Goal: Complete Application Form: Complete application form

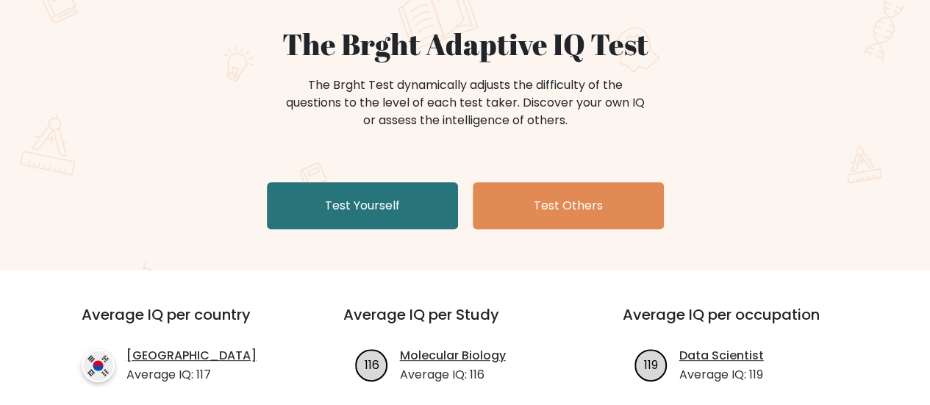
scroll to position [147, 0]
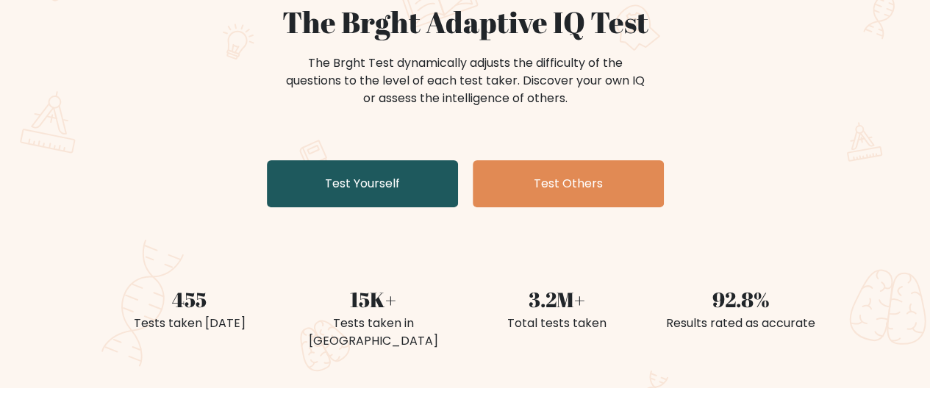
click at [378, 186] on link "Test Yourself" at bounding box center [362, 183] width 191 height 47
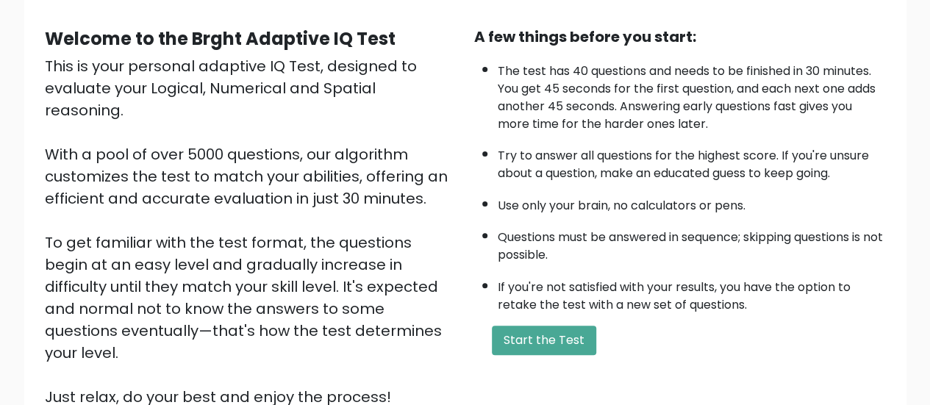
scroll to position [147, 0]
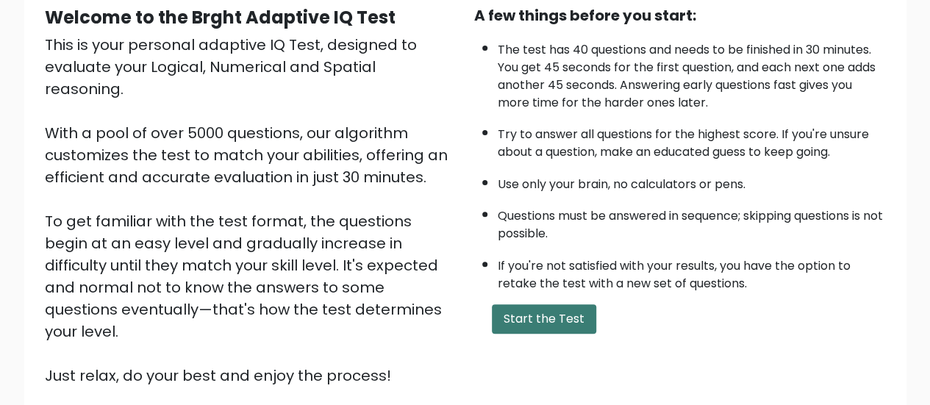
click at [532, 314] on button "Start the Test" at bounding box center [544, 318] width 104 height 29
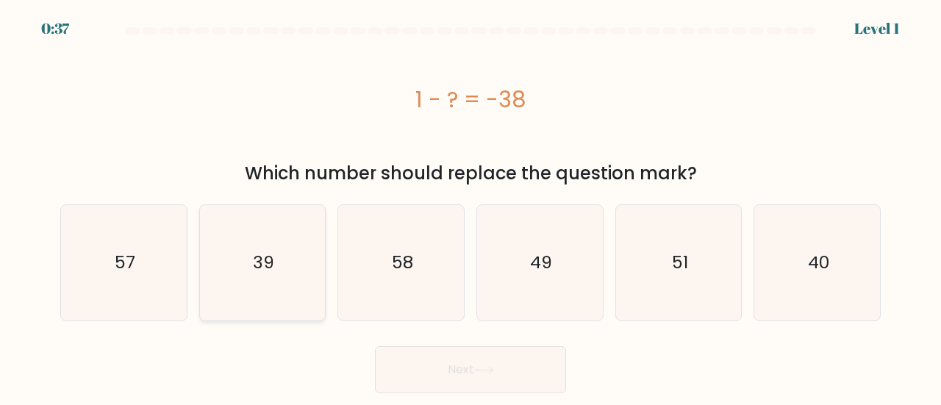
click at [237, 251] on icon "39" at bounding box center [262, 262] width 115 height 115
click at [470, 207] on input "b. 39" at bounding box center [470, 205] width 1 height 4
radio input "true"
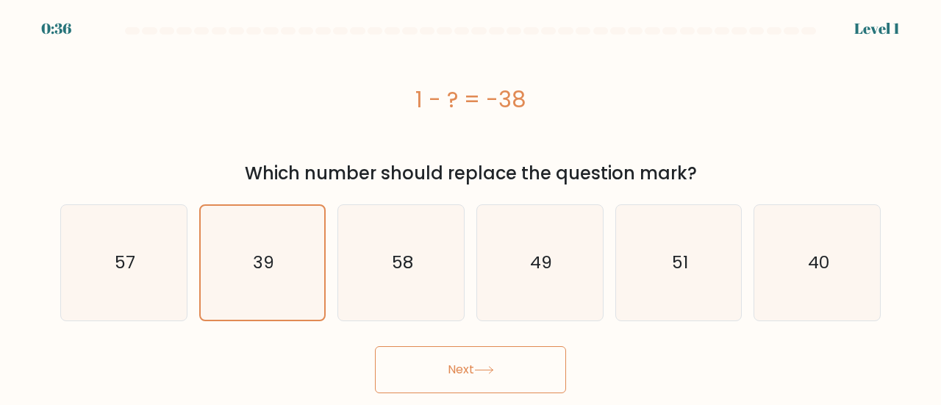
click at [451, 369] on button "Next" at bounding box center [470, 369] width 191 height 47
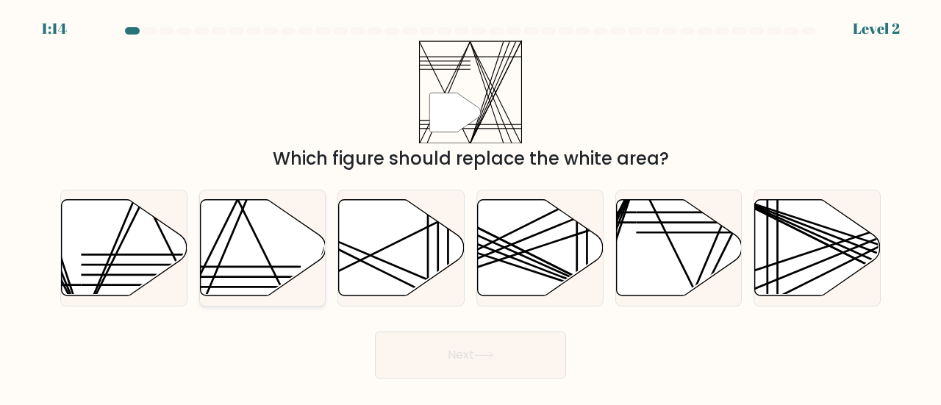
click at [268, 255] on icon at bounding box center [263, 247] width 126 height 96
click at [470, 207] on input "b." at bounding box center [470, 205] width 1 height 4
radio input "true"
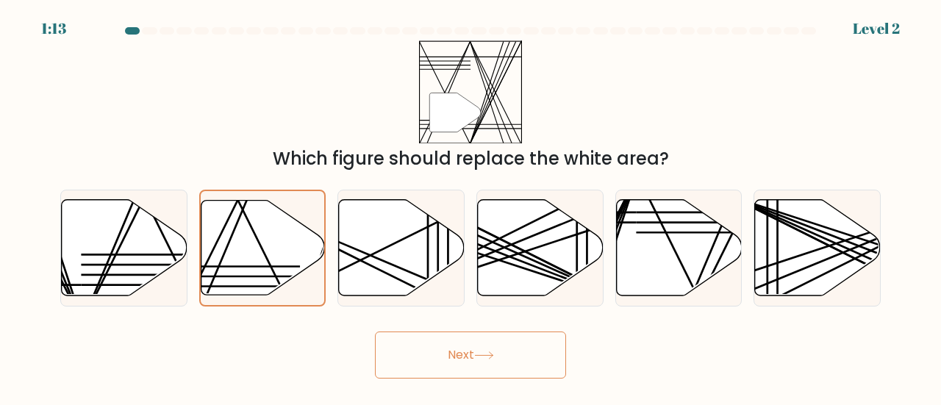
click at [482, 358] on icon at bounding box center [484, 355] width 20 height 8
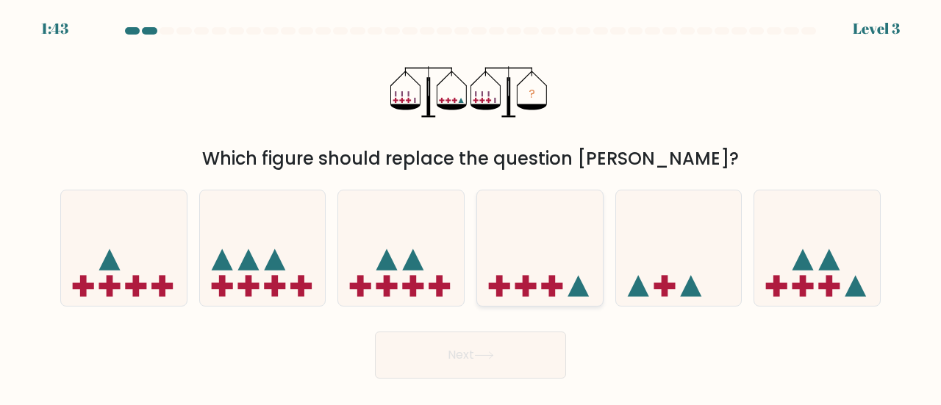
click at [523, 237] on icon at bounding box center [540, 248] width 126 height 104
click at [471, 207] on input "d." at bounding box center [470, 205] width 1 height 4
radio input "true"
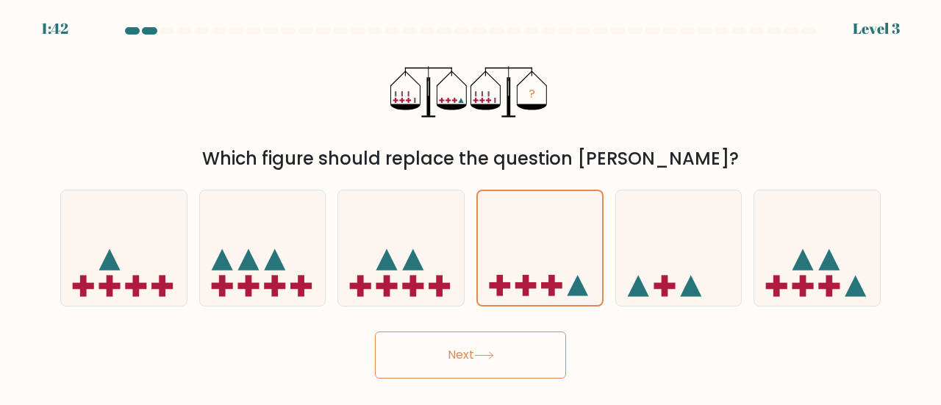
click at [536, 342] on button "Next" at bounding box center [470, 354] width 191 height 47
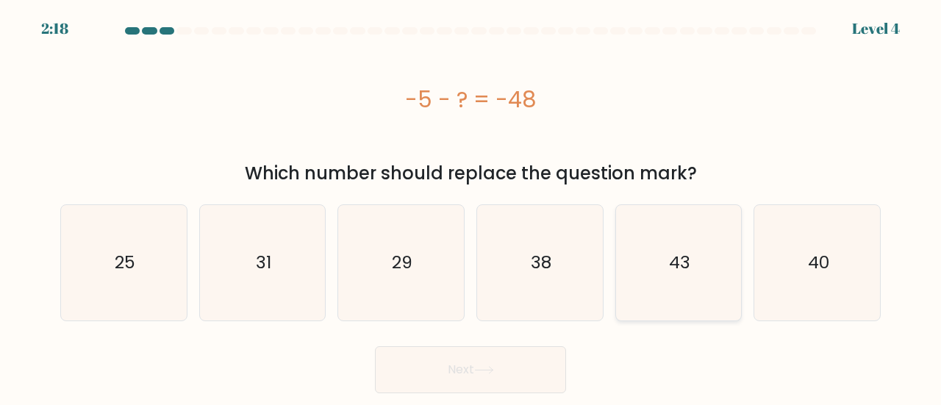
click at [711, 254] on icon "43" at bounding box center [678, 262] width 115 height 115
click at [471, 207] on input "e. 43" at bounding box center [470, 205] width 1 height 4
radio input "true"
click at [450, 374] on button "Next" at bounding box center [470, 369] width 191 height 47
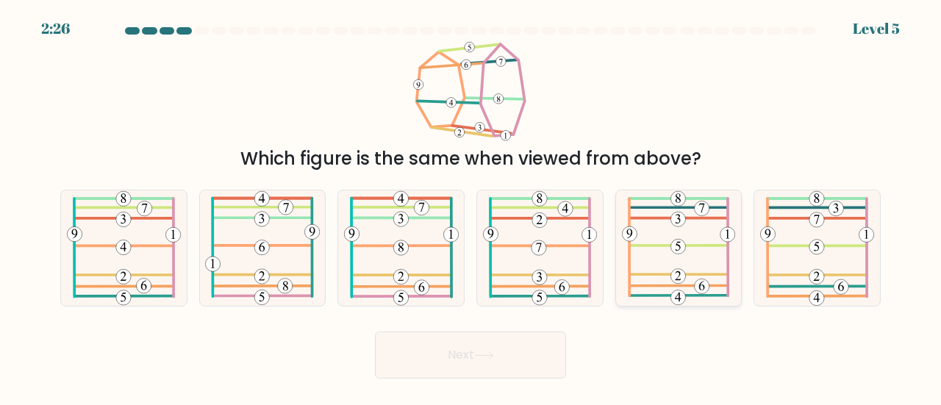
click at [687, 247] on icon at bounding box center [679, 247] width 114 height 115
click at [471, 207] on input "e." at bounding box center [470, 205] width 1 height 4
radio input "true"
click at [498, 344] on button "Next" at bounding box center [470, 354] width 191 height 47
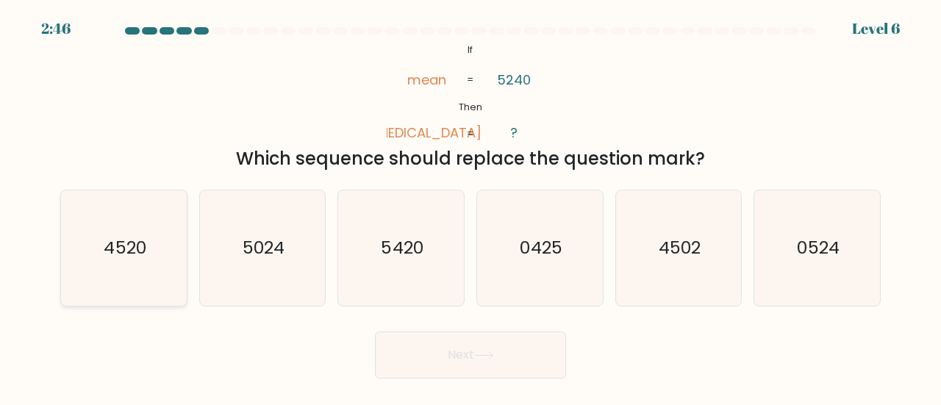
click at [154, 268] on icon "4520" at bounding box center [123, 247] width 115 height 115
click at [470, 207] on input "a. 4520" at bounding box center [470, 205] width 1 height 4
radio input "true"
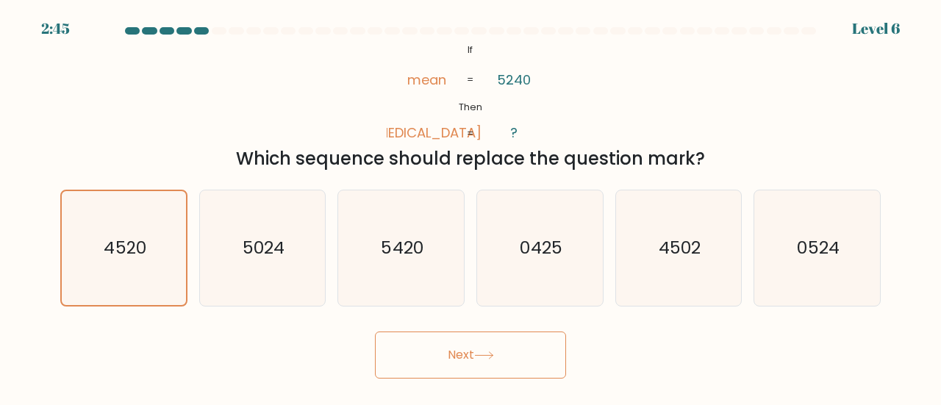
click at [522, 376] on button "Next" at bounding box center [470, 354] width 191 height 47
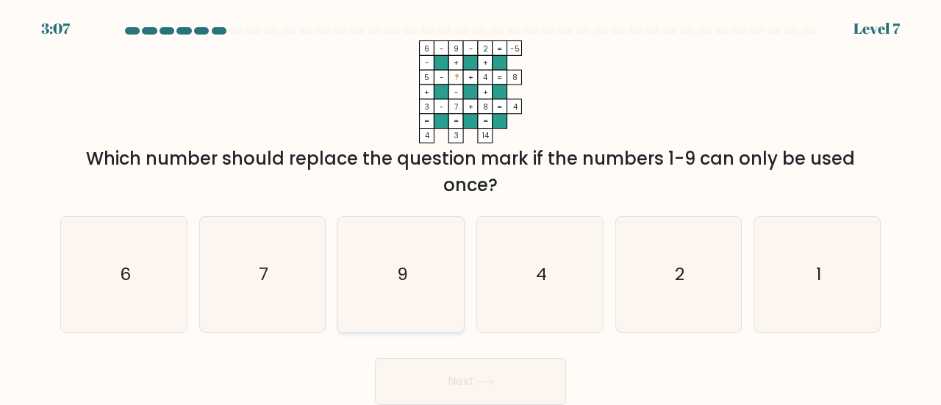
click at [376, 293] on icon "9" at bounding box center [400, 274] width 115 height 115
click at [470, 207] on input "c. 9" at bounding box center [470, 205] width 1 height 4
radio input "true"
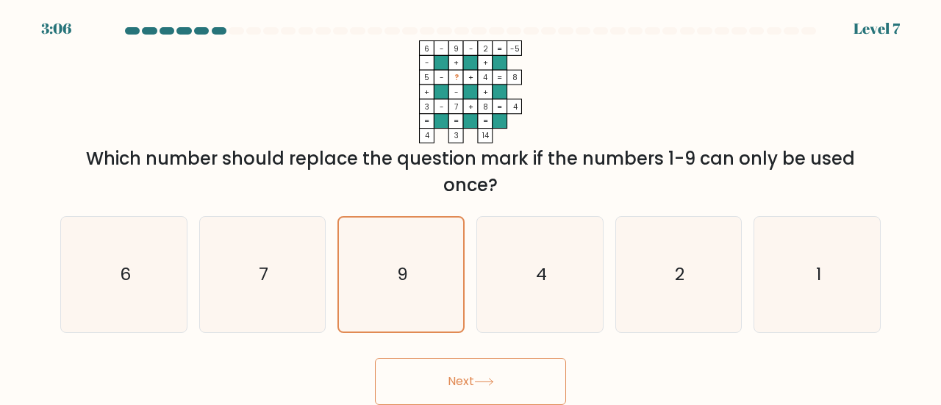
click at [442, 370] on button "Next" at bounding box center [470, 381] width 191 height 47
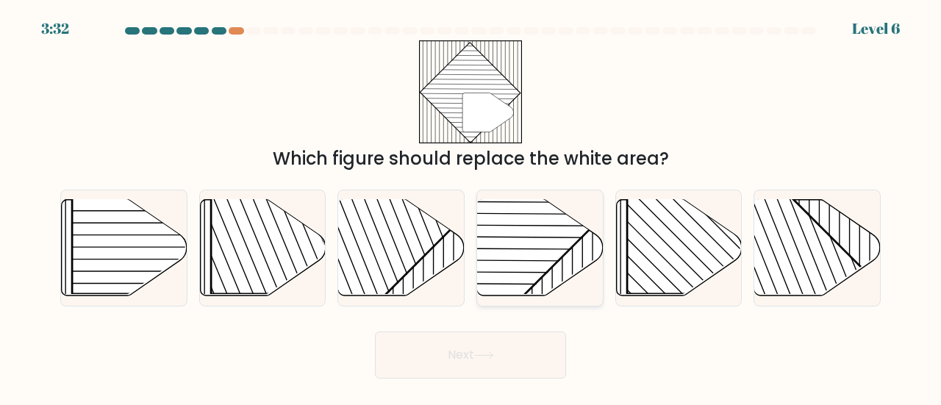
click at [542, 252] on rect at bounding box center [496, 199] width 246 height 246
click at [471, 207] on input "d." at bounding box center [470, 205] width 1 height 4
radio input "true"
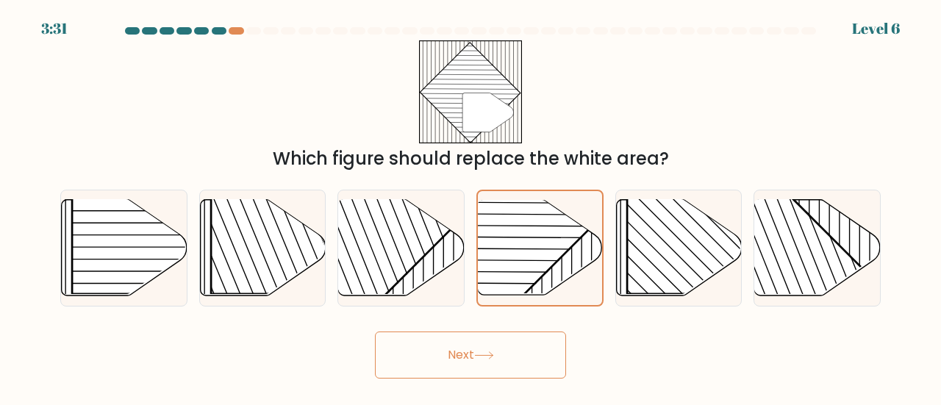
click at [506, 353] on button "Next" at bounding box center [470, 354] width 191 height 47
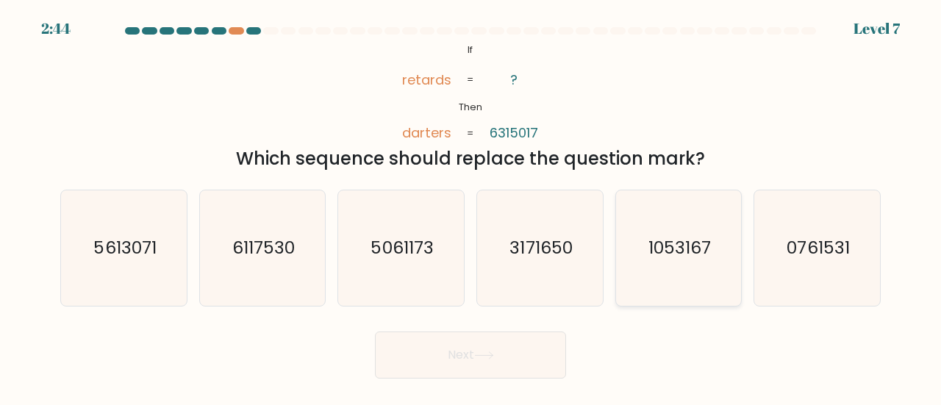
click at [661, 257] on text "1053167" at bounding box center [679, 247] width 62 height 24
click at [471, 207] on input "e. 1053167" at bounding box center [470, 205] width 1 height 4
radio input "true"
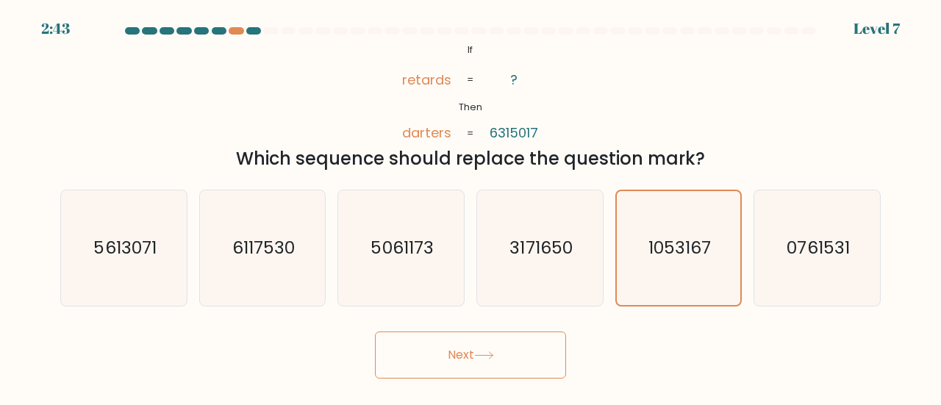
click at [432, 342] on button "Next" at bounding box center [470, 354] width 191 height 47
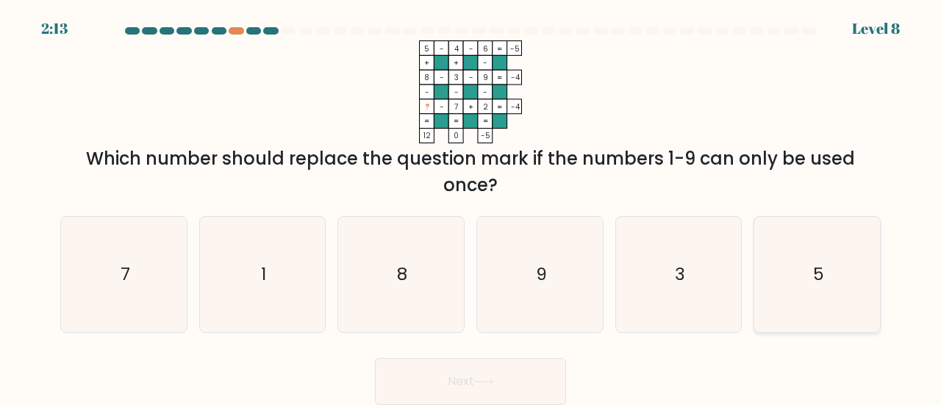
drag, startPoint x: 805, startPoint y: 273, endPoint x: 793, endPoint y: 290, distance: 20.4
click at [802, 271] on icon "5" at bounding box center [816, 274] width 115 height 115
click at [471, 207] on input "f. 5" at bounding box center [470, 205] width 1 height 4
radio input "true"
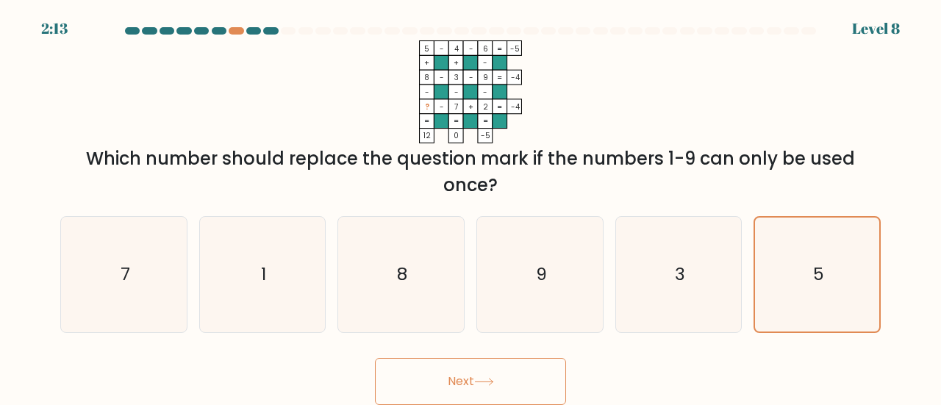
click at [393, 389] on button "Next" at bounding box center [470, 381] width 191 height 47
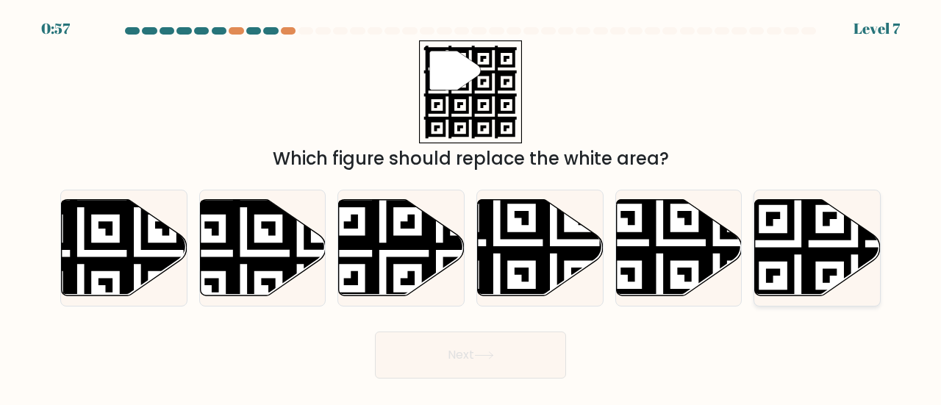
click at [814, 243] on icon at bounding box center [818, 247] width 126 height 96
click at [471, 207] on input "f." at bounding box center [470, 205] width 1 height 4
radio input "true"
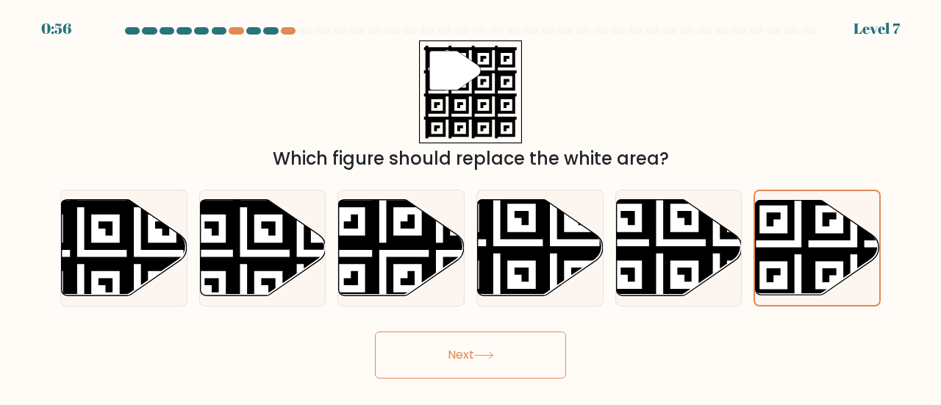
click at [456, 340] on button "Next" at bounding box center [470, 354] width 191 height 47
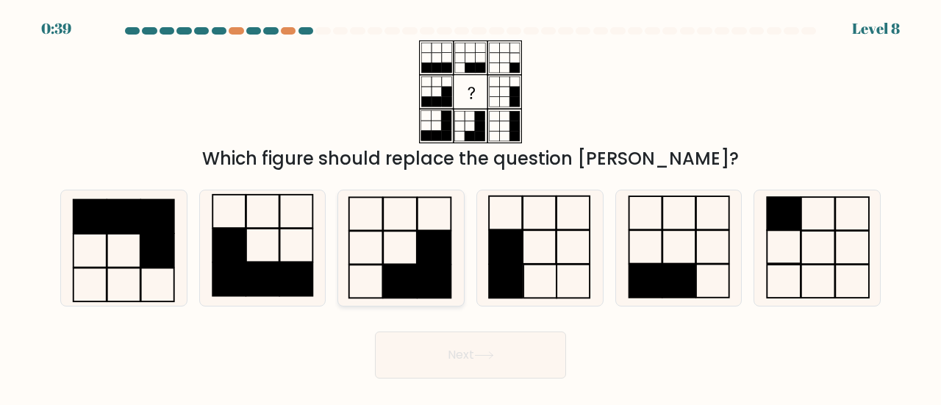
click at [426, 252] on rect at bounding box center [434, 247] width 34 height 33
click at [470, 207] on input "c." at bounding box center [470, 205] width 1 height 4
radio input "true"
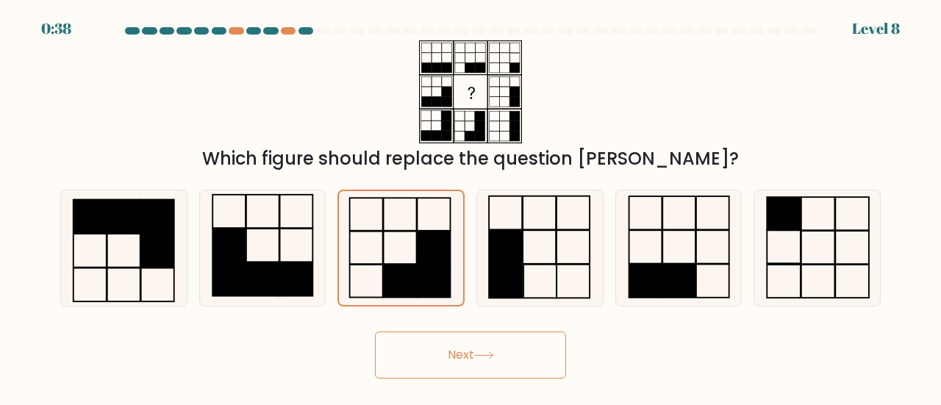
click at [464, 355] on button "Next" at bounding box center [470, 354] width 191 height 47
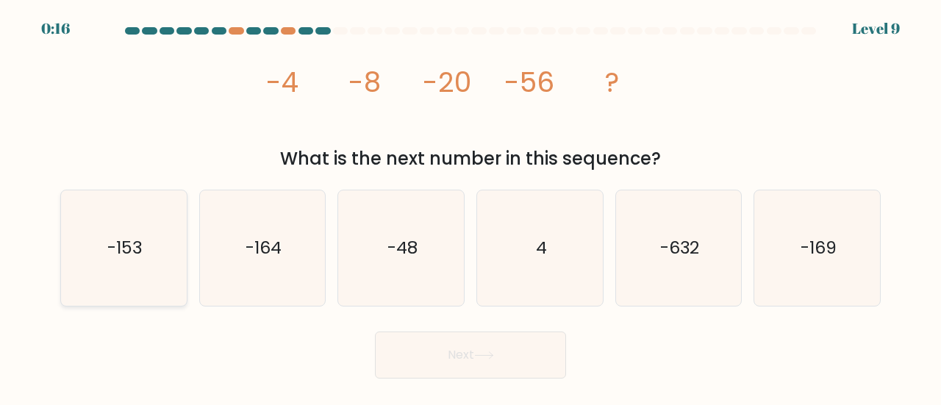
click at [123, 259] on icon "-153" at bounding box center [123, 247] width 115 height 115
click at [470, 207] on input "a. -153" at bounding box center [470, 205] width 1 height 4
radio input "true"
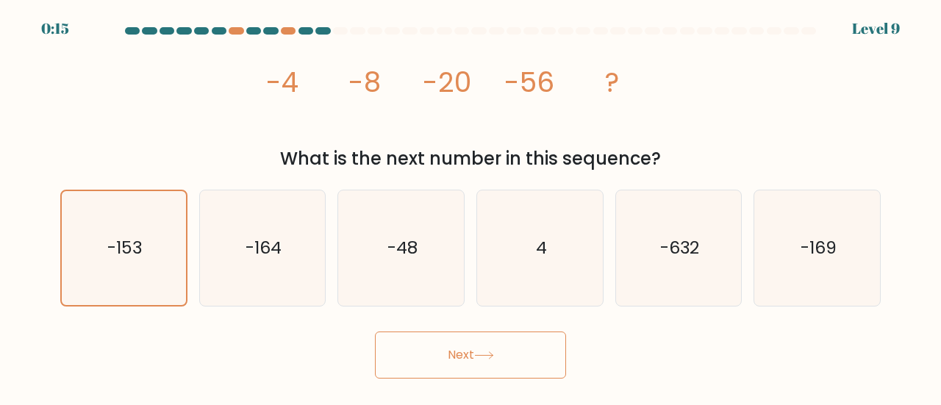
click at [491, 357] on icon at bounding box center [484, 355] width 20 height 8
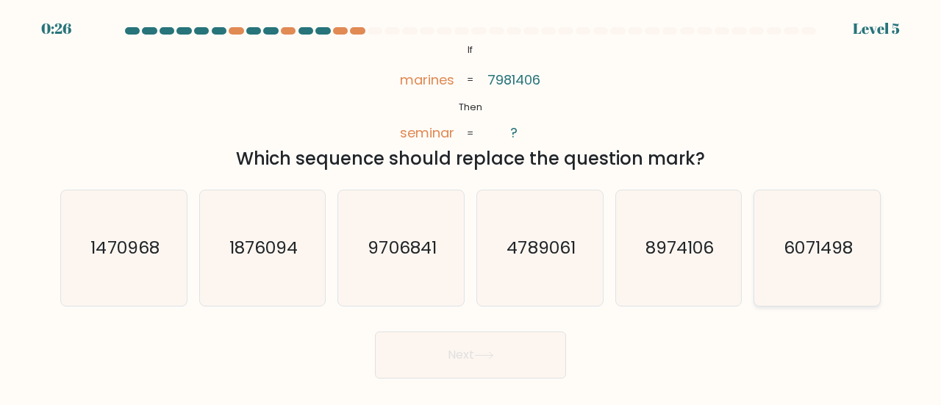
click at [801, 237] on text "6071498" at bounding box center [818, 247] width 68 height 24
click at [471, 207] on input "f. 6071498" at bounding box center [470, 205] width 1 height 4
radio input "true"
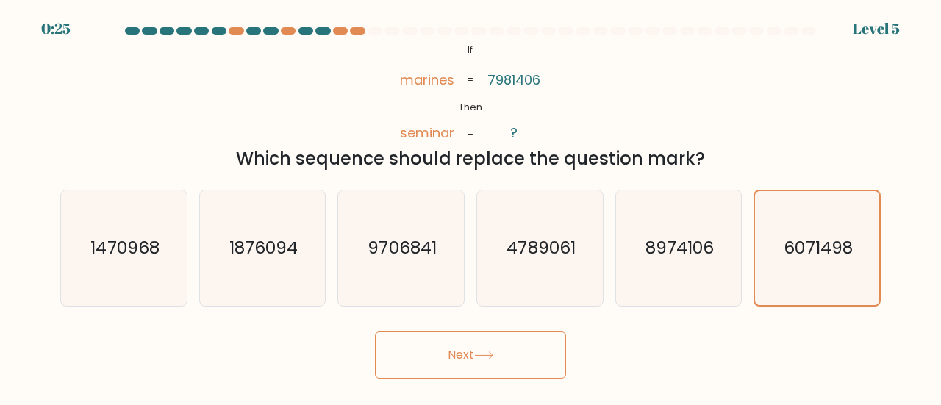
click at [498, 371] on button "Next" at bounding box center [470, 354] width 191 height 47
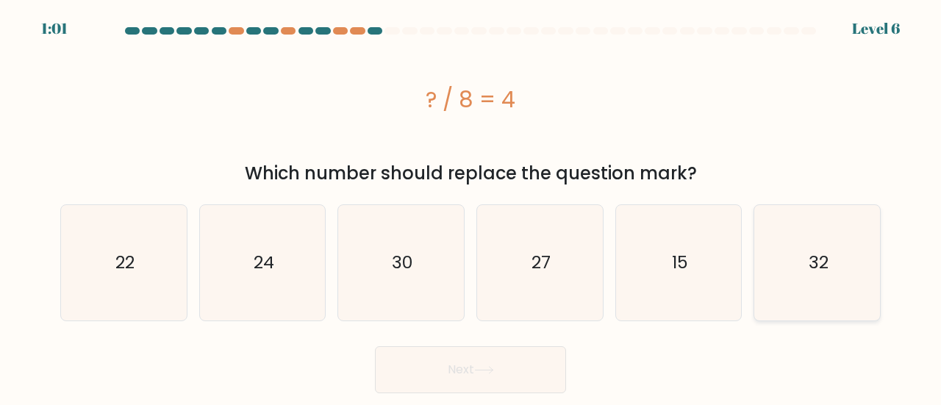
click at [811, 230] on icon "32" at bounding box center [816, 262] width 115 height 115
click at [471, 207] on input "f. 32" at bounding box center [470, 205] width 1 height 4
radio input "true"
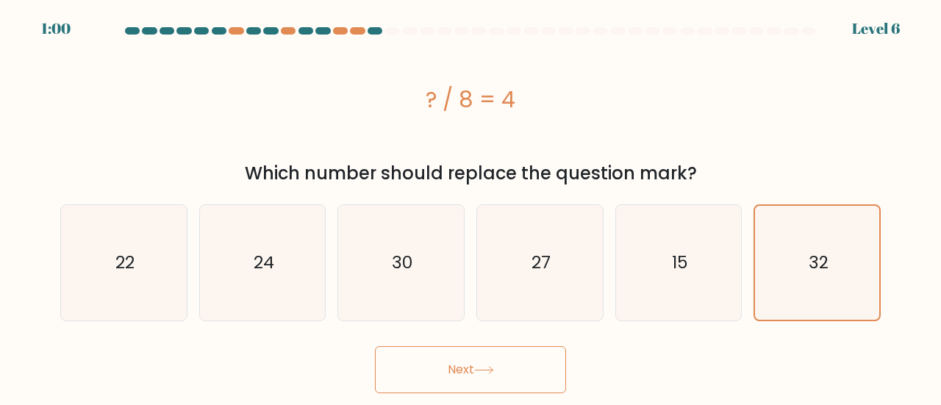
click at [483, 368] on icon at bounding box center [484, 370] width 20 height 8
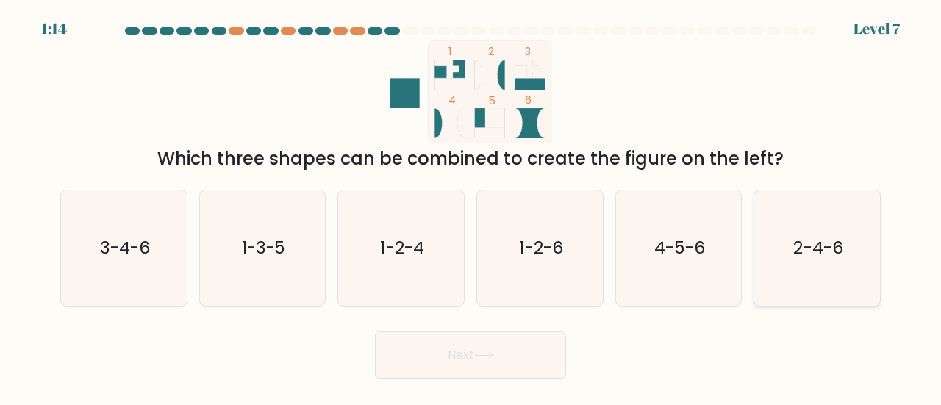
click at [841, 258] on text "2-4-6" at bounding box center [818, 247] width 49 height 24
click at [471, 207] on input "f. 2-4-6" at bounding box center [470, 205] width 1 height 4
radio input "true"
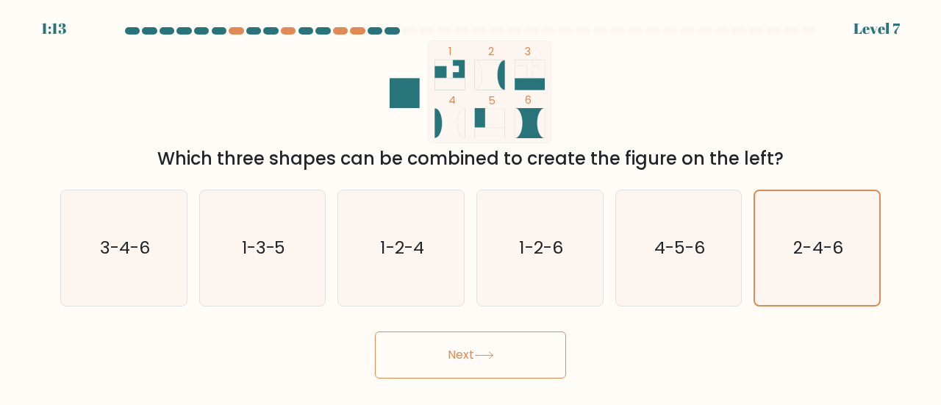
click at [536, 354] on button "Next" at bounding box center [470, 354] width 191 height 47
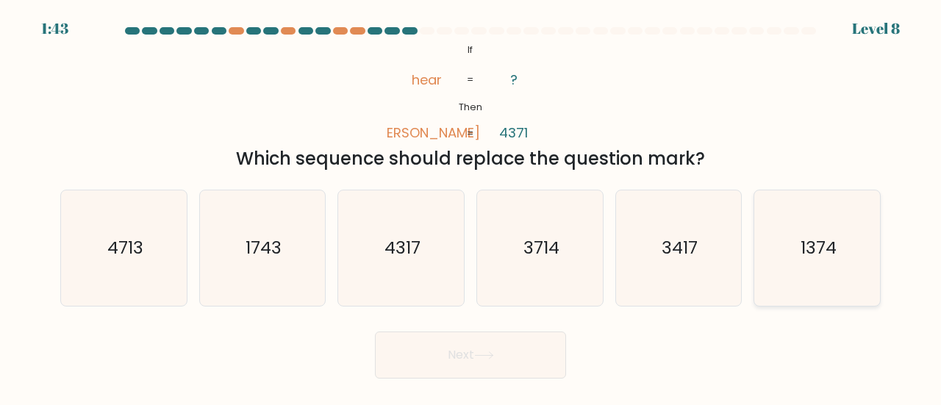
click at [833, 223] on icon "1374" at bounding box center [816, 247] width 115 height 115
click at [471, 207] on input "f. 1374" at bounding box center [470, 205] width 1 height 4
radio input "true"
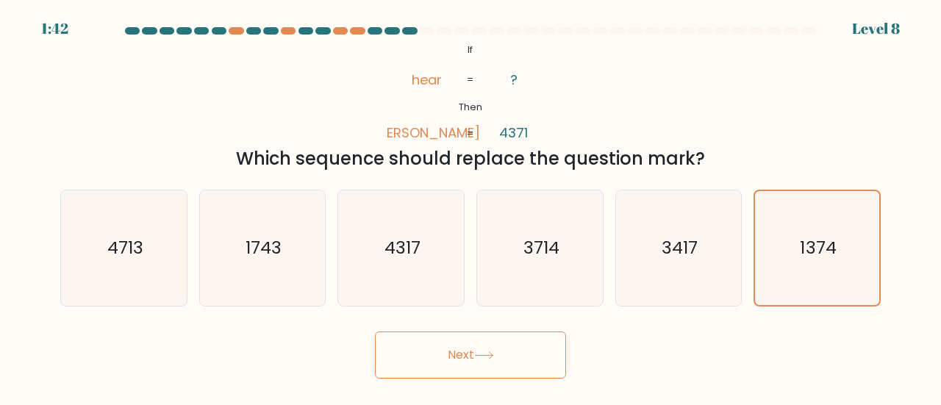
click at [514, 357] on button "Next" at bounding box center [470, 354] width 191 height 47
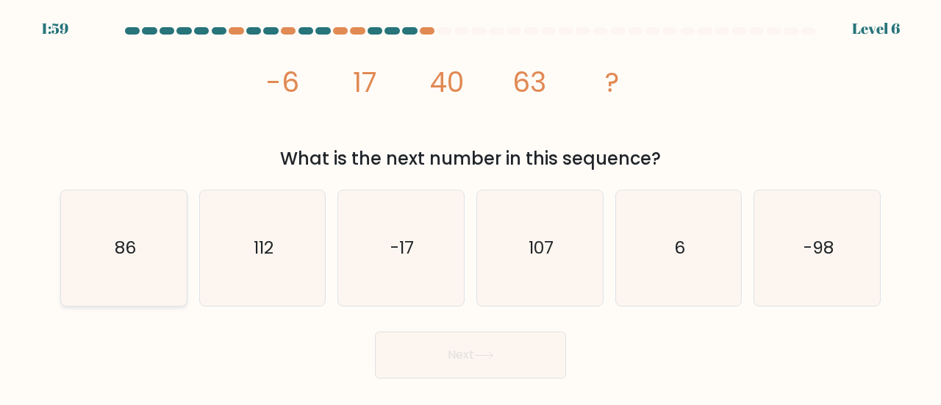
click at [121, 249] on text "86" at bounding box center [124, 247] width 21 height 24
click at [470, 207] on input "a. 86" at bounding box center [470, 205] width 1 height 4
radio input "true"
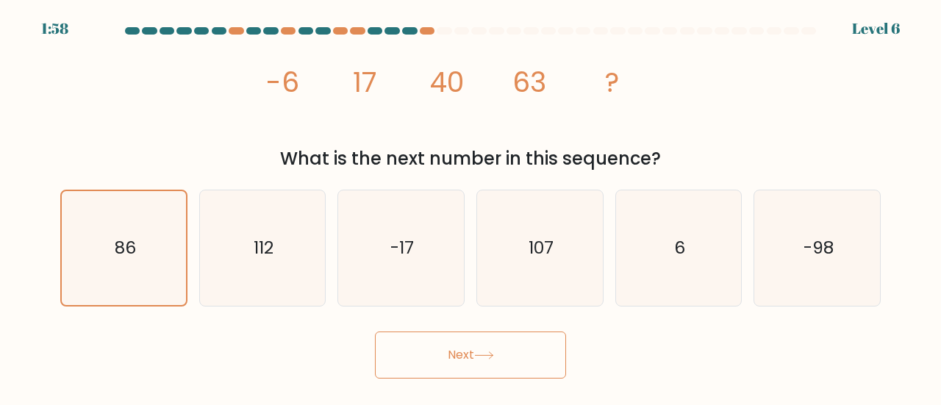
click at [403, 361] on button "Next" at bounding box center [470, 354] width 191 height 47
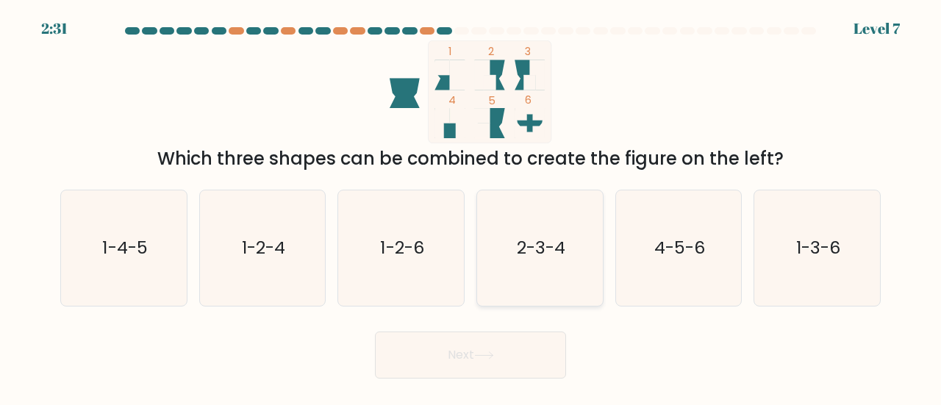
click at [527, 240] on text "2-3-4" at bounding box center [541, 247] width 49 height 24
click at [471, 207] on input "d. 2-3-4" at bounding box center [470, 205] width 1 height 4
radio input "true"
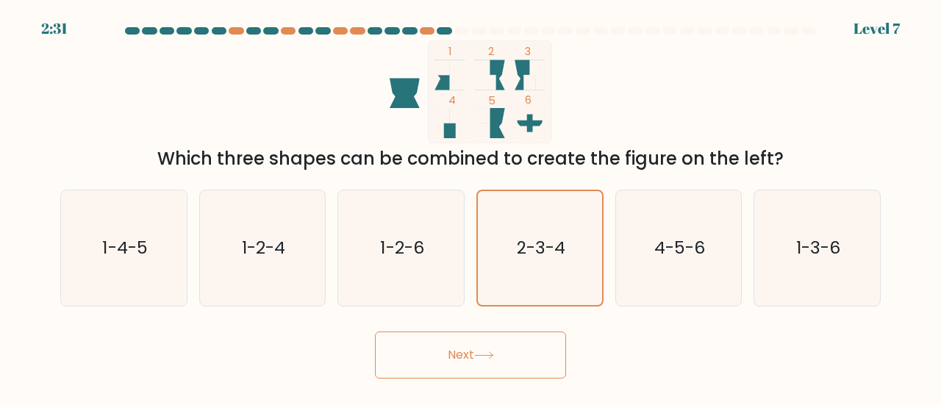
click at [486, 354] on icon at bounding box center [484, 355] width 20 height 8
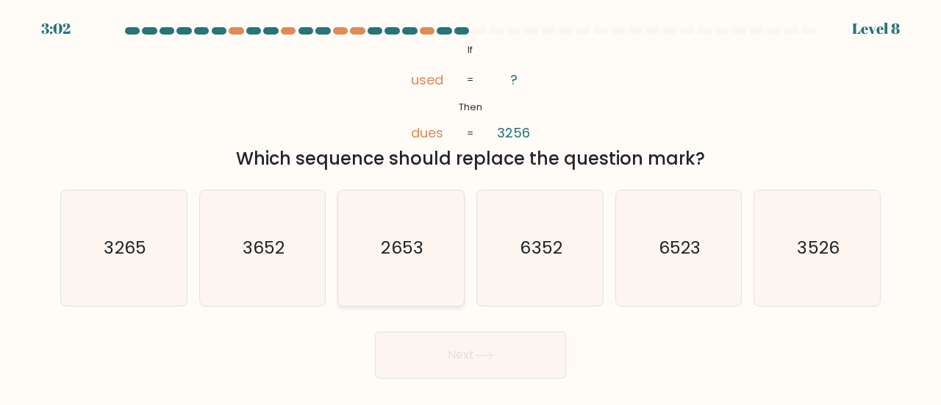
click at [376, 282] on icon "2653" at bounding box center [400, 247] width 115 height 115
click at [470, 207] on input "c. 2653" at bounding box center [470, 205] width 1 height 4
radio input "true"
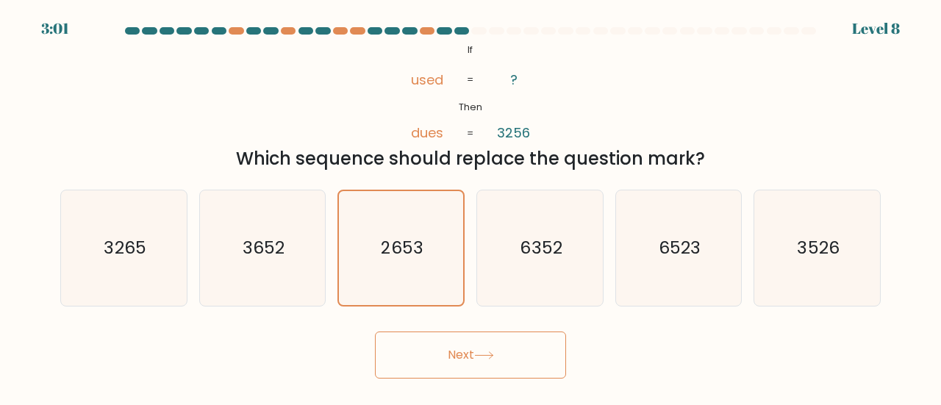
click at [428, 364] on button "Next" at bounding box center [470, 354] width 191 height 47
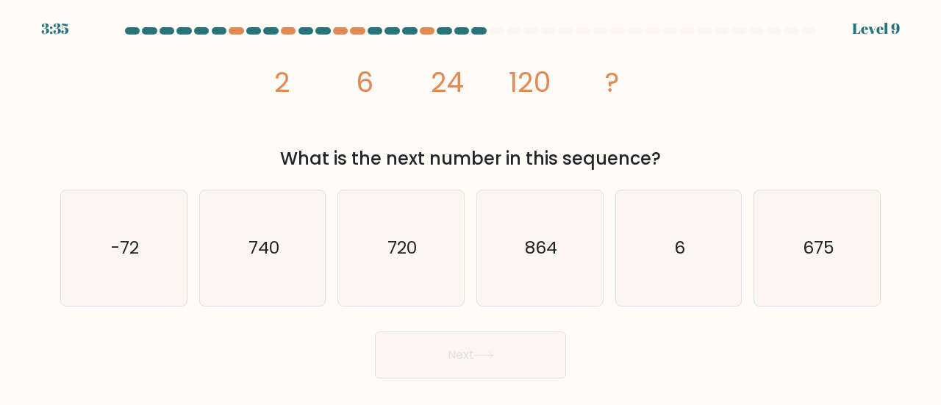
click at [370, 76] on tspan "6" at bounding box center [365, 82] width 18 height 38
drag, startPoint x: 280, startPoint y: 93, endPoint x: 290, endPoint y: 96, distance: 10.0
click at [290, 96] on tspan "2" at bounding box center [283, 82] width 16 height 38
click at [365, 85] on tspan "6" at bounding box center [365, 82] width 18 height 38
drag, startPoint x: 362, startPoint y: 85, endPoint x: 372, endPoint y: 88, distance: 10.7
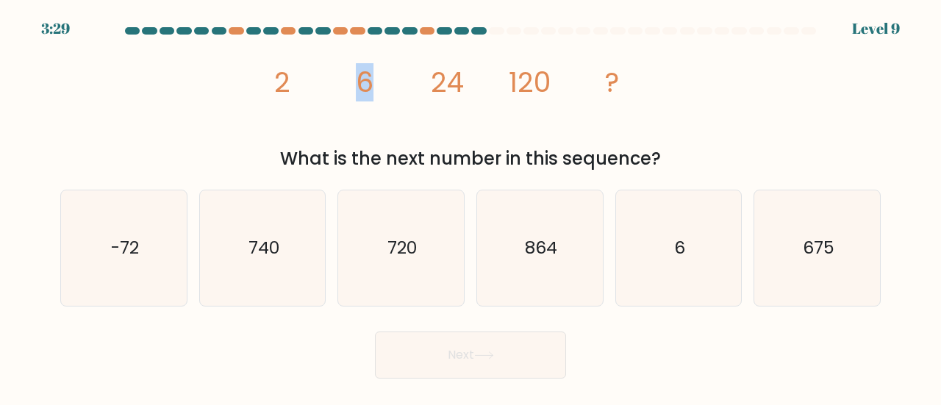
click at [372, 88] on tspan "6" at bounding box center [365, 82] width 18 height 38
click at [441, 84] on tspan "24" at bounding box center [447, 82] width 33 height 38
click at [416, 209] on icon "720" at bounding box center [400, 247] width 115 height 115
click at [470, 207] on input "c. 720" at bounding box center [470, 205] width 1 height 4
radio input "true"
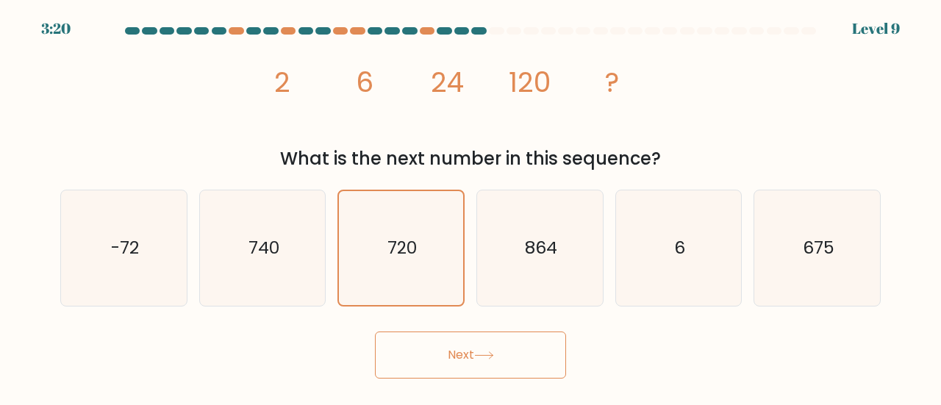
click at [479, 352] on icon at bounding box center [484, 355] width 20 height 8
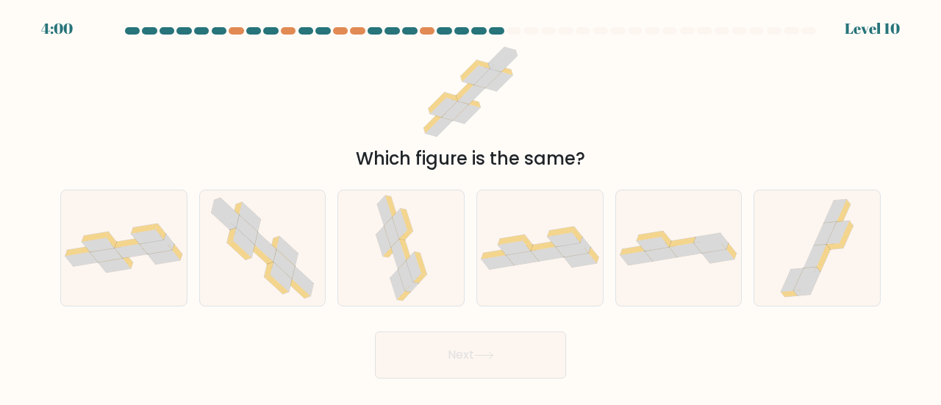
click at [187, 222] on div "a." at bounding box center [123, 248] width 139 height 117
click at [217, 237] on icon at bounding box center [263, 247] width 118 height 115
click at [470, 207] on input "b." at bounding box center [470, 205] width 1 height 4
radio input "true"
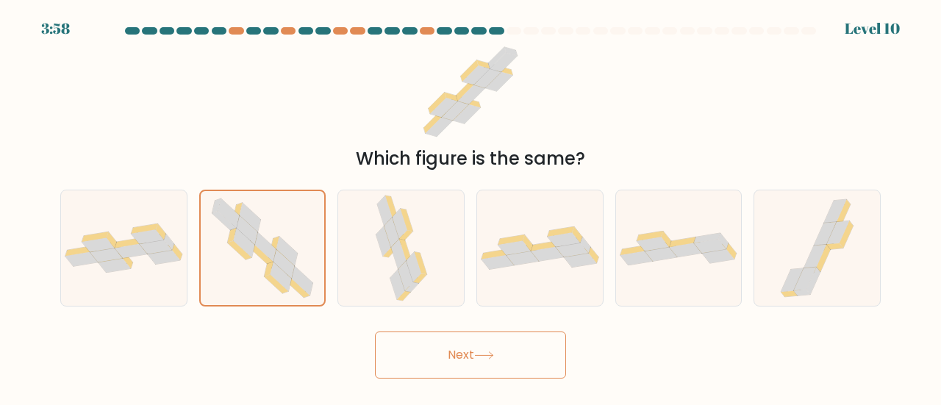
click at [420, 361] on button "Next" at bounding box center [470, 354] width 191 height 47
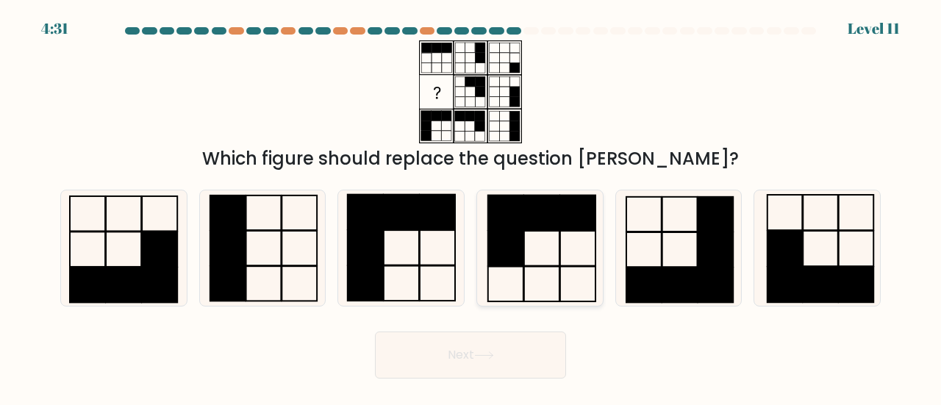
click at [532, 236] on icon at bounding box center [539, 247] width 115 height 115
click at [471, 207] on input "d." at bounding box center [470, 205] width 1 height 4
radio input "true"
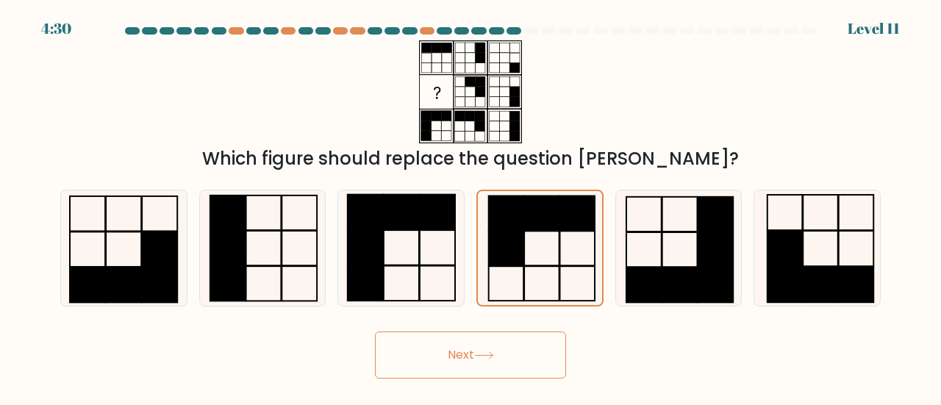
click at [514, 359] on button "Next" at bounding box center [470, 354] width 191 height 47
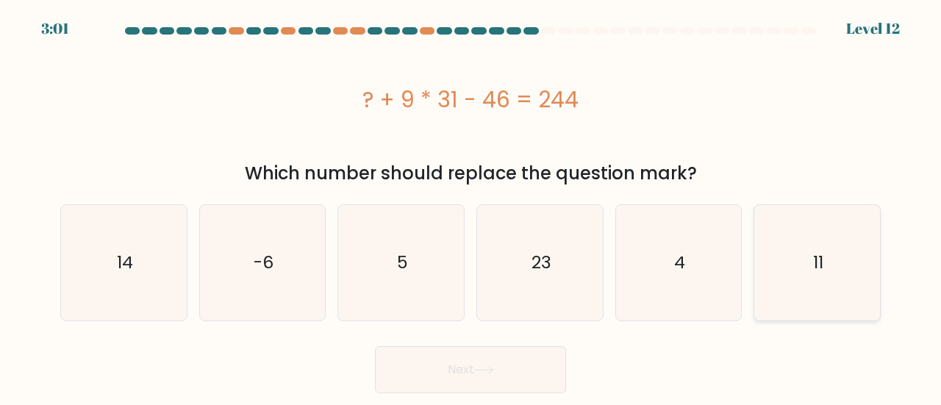
drag, startPoint x: 850, startPoint y: 259, endPoint x: 778, endPoint y: 291, distance: 79.0
click at [850, 259] on icon "11" at bounding box center [816, 262] width 115 height 115
click at [471, 207] on input "f. 11" at bounding box center [470, 205] width 1 height 4
radio input "true"
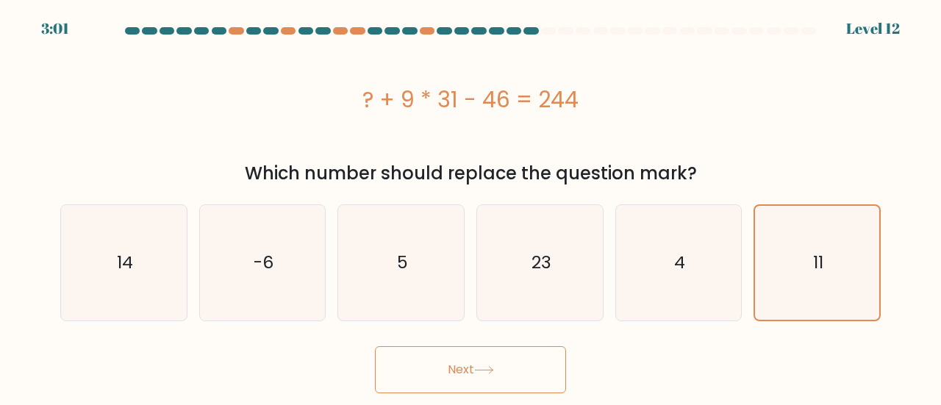
click at [542, 370] on button "Next" at bounding box center [470, 369] width 191 height 47
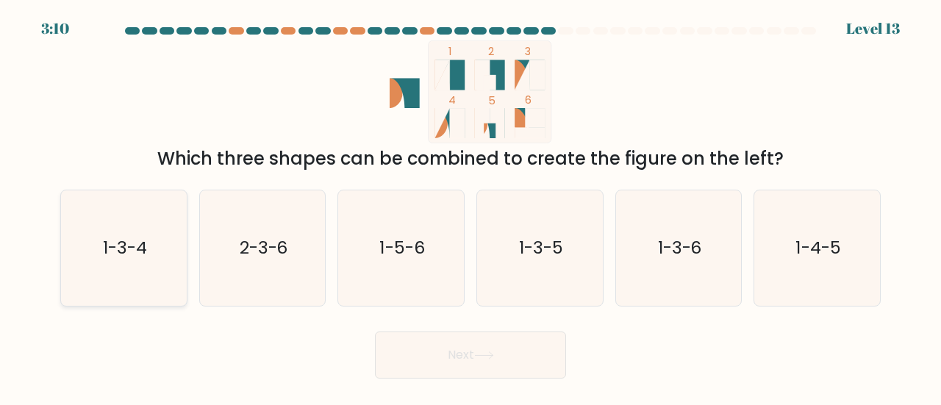
click at [162, 212] on icon "1-3-4" at bounding box center [123, 247] width 115 height 115
click at [470, 207] on input "a. 1-3-4" at bounding box center [470, 205] width 1 height 4
radio input "true"
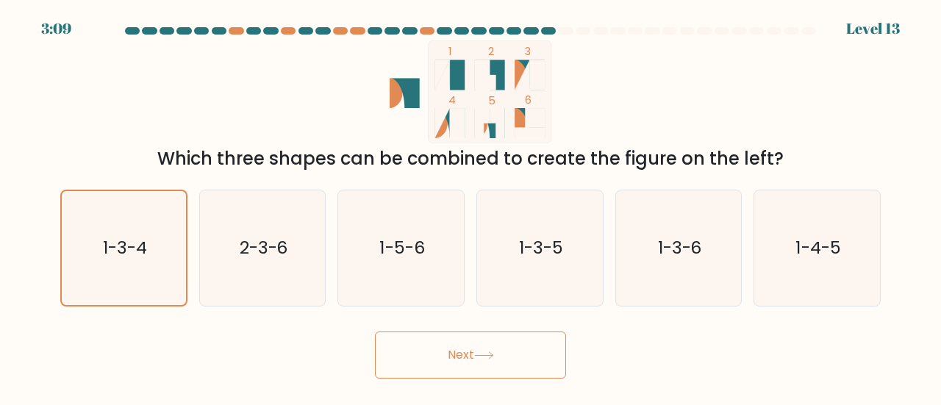
click at [400, 359] on button "Next" at bounding box center [470, 354] width 191 height 47
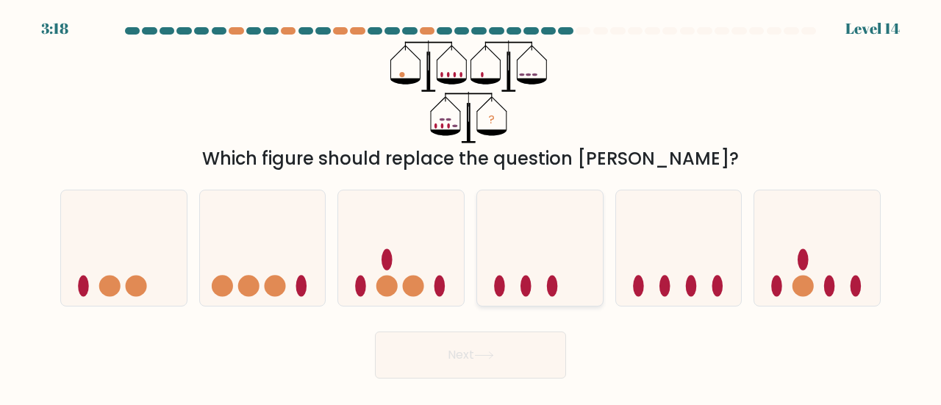
click at [498, 237] on icon at bounding box center [540, 248] width 126 height 104
click at [471, 207] on input "d." at bounding box center [470, 205] width 1 height 4
radio input "true"
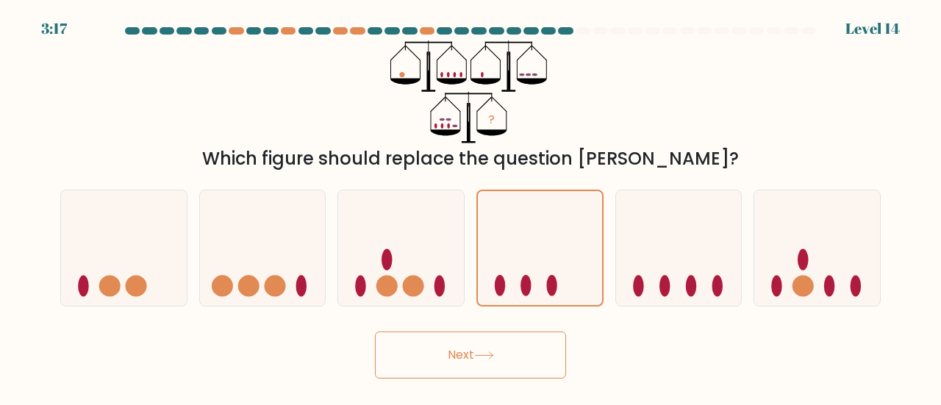
click at [484, 349] on button "Next" at bounding box center [470, 354] width 191 height 47
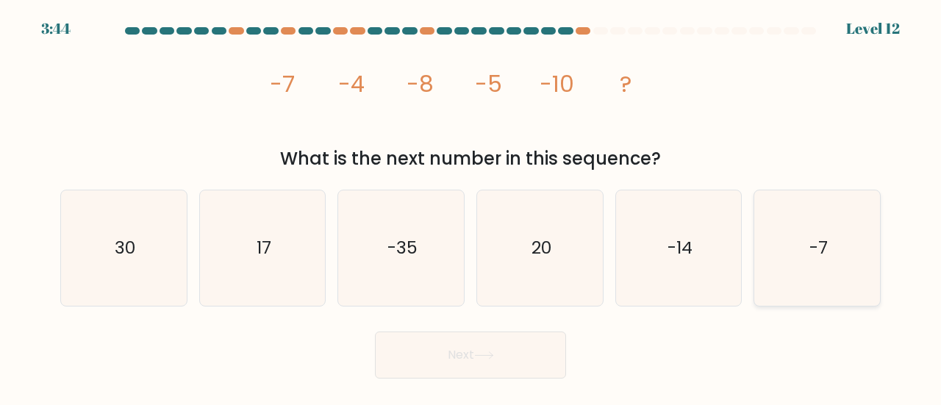
click at [772, 232] on icon "-7" at bounding box center [816, 247] width 115 height 115
click at [471, 207] on input "f. -7" at bounding box center [470, 205] width 1 height 4
radio input "true"
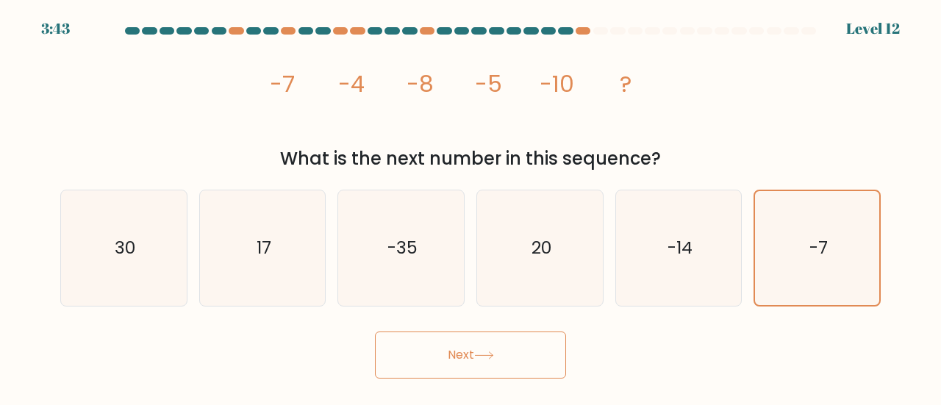
click at [452, 345] on button "Next" at bounding box center [470, 354] width 191 height 47
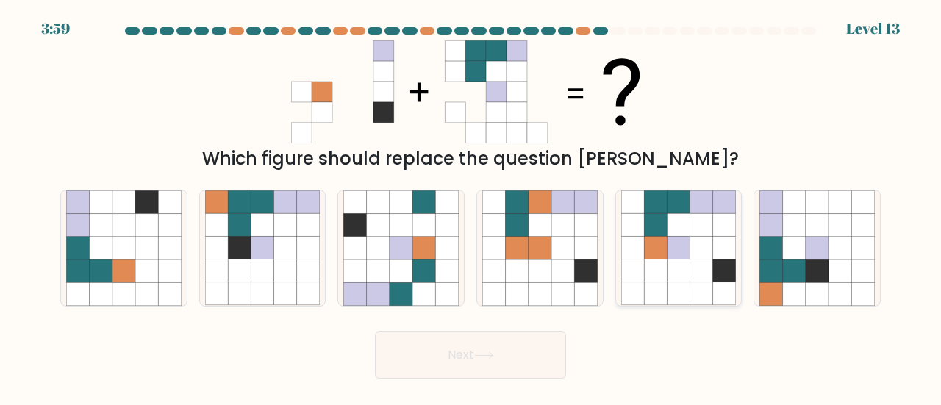
click at [695, 251] on icon at bounding box center [701, 248] width 23 height 23
click at [471, 207] on input "e." at bounding box center [470, 205] width 1 height 4
radio input "true"
click at [494, 356] on icon at bounding box center [484, 355] width 20 height 8
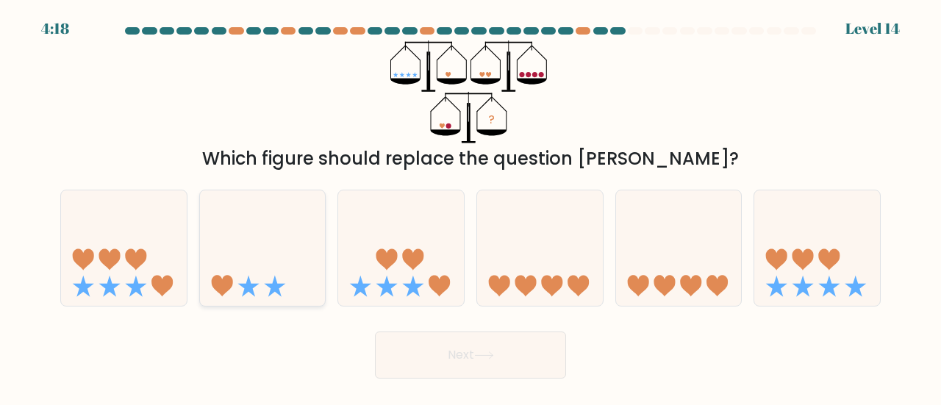
click at [295, 295] on icon at bounding box center [263, 248] width 126 height 104
click at [470, 207] on input "b." at bounding box center [470, 205] width 1 height 4
radio input "true"
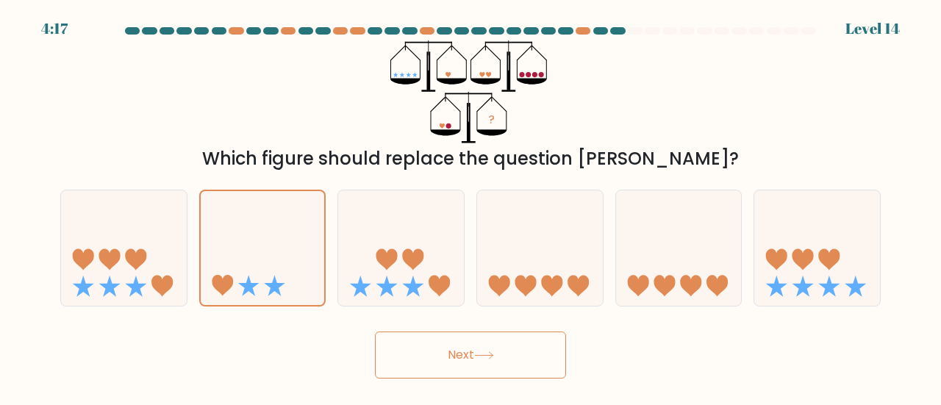
click at [426, 354] on button "Next" at bounding box center [470, 354] width 191 height 47
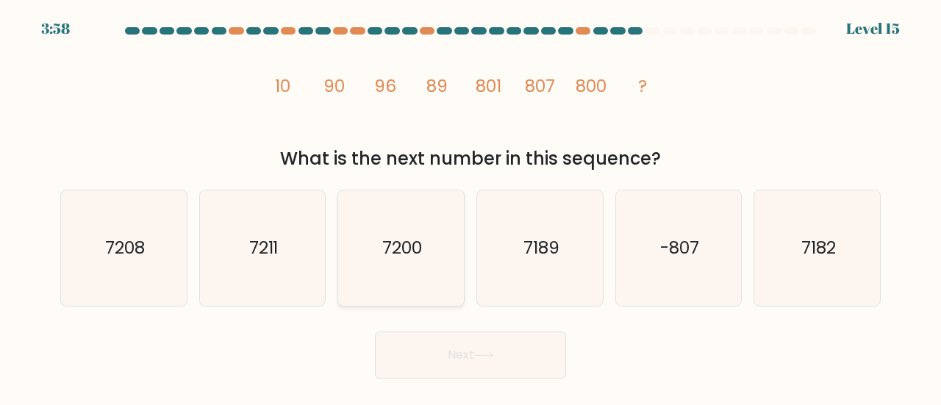
click at [397, 209] on icon "7200" at bounding box center [400, 247] width 115 height 115
click at [470, 207] on input "c. 7200" at bounding box center [470, 205] width 1 height 4
radio input "true"
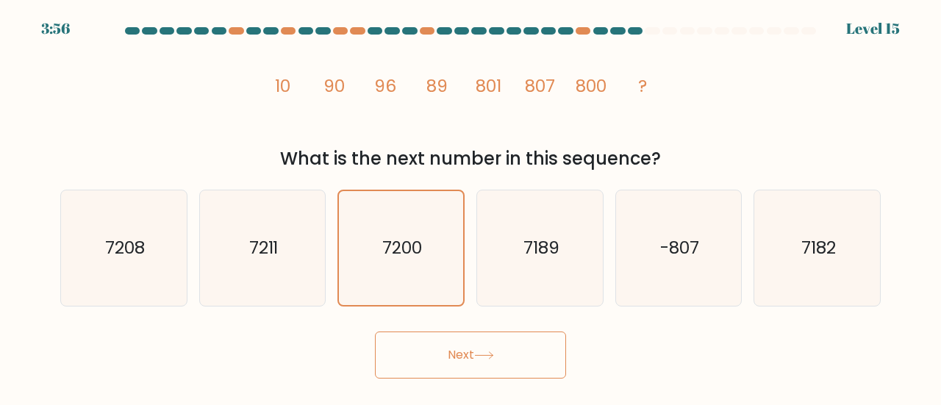
click at [484, 349] on button "Next" at bounding box center [470, 354] width 191 height 47
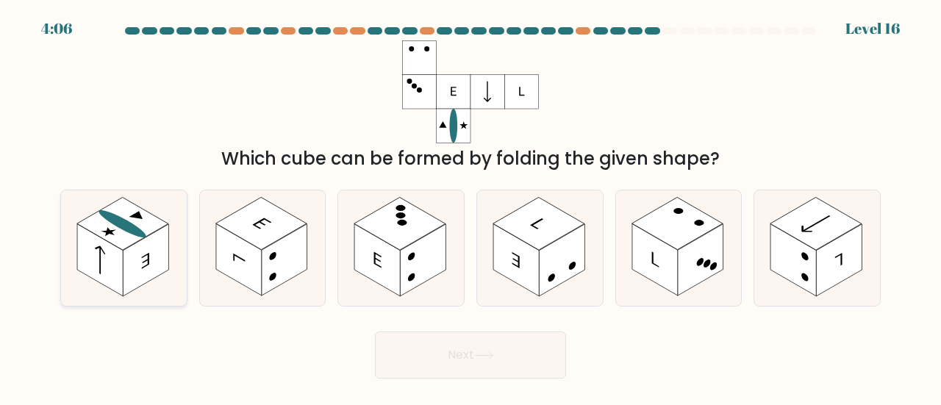
click at [107, 245] on rect at bounding box center [100, 260] width 46 height 72
click at [470, 207] on input "a." at bounding box center [470, 205] width 1 height 4
radio input "true"
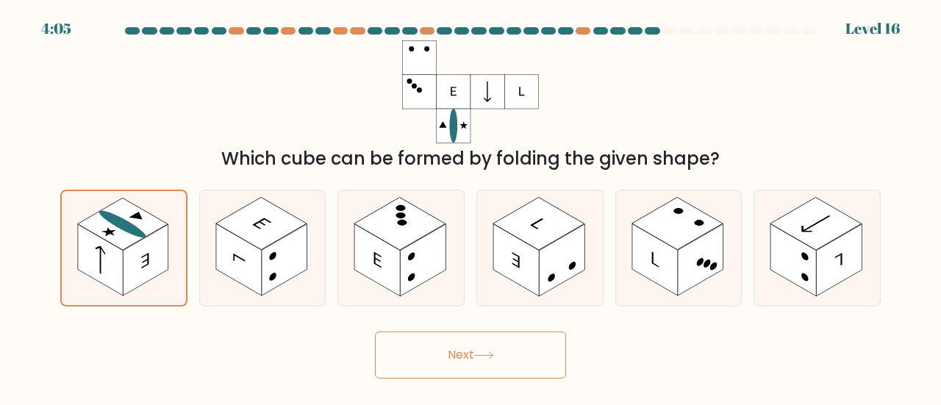
click at [413, 362] on button "Next" at bounding box center [470, 354] width 191 height 47
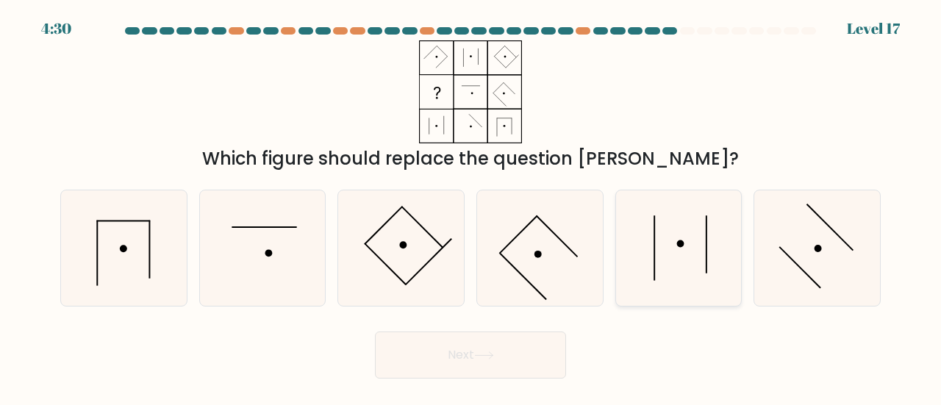
click at [676, 248] on icon at bounding box center [678, 247] width 115 height 115
click at [471, 207] on input "e." at bounding box center [470, 205] width 1 height 4
radio input "true"
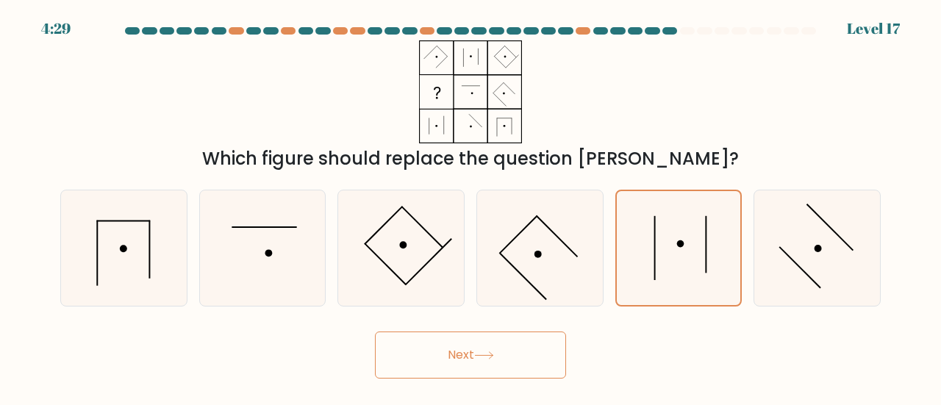
click at [492, 365] on button "Next" at bounding box center [470, 354] width 191 height 47
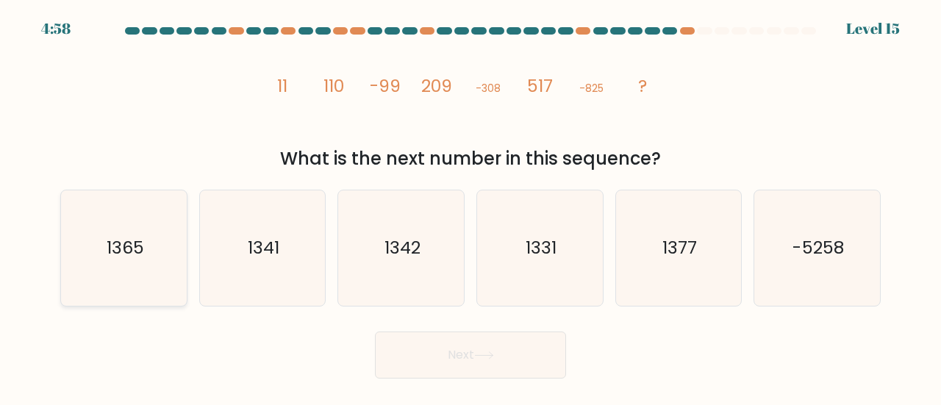
click at [172, 253] on icon "1365" at bounding box center [123, 247] width 115 height 115
click at [470, 207] on input "a. 1365" at bounding box center [470, 205] width 1 height 4
radio input "true"
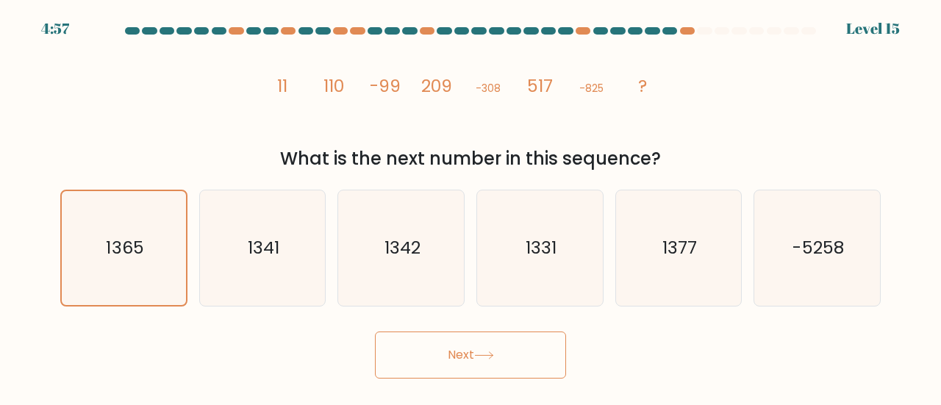
click at [498, 351] on button "Next" at bounding box center [470, 354] width 191 height 47
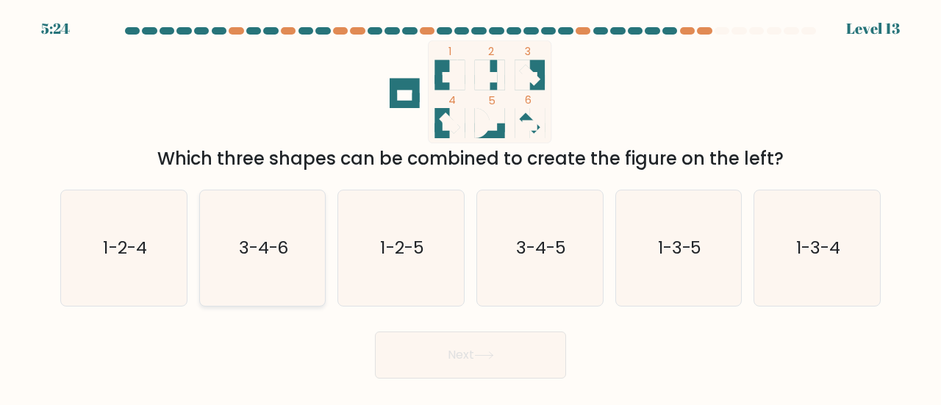
click at [256, 233] on icon "3-4-6" at bounding box center [262, 247] width 115 height 115
click at [470, 207] on input "b. 3-4-6" at bounding box center [470, 205] width 1 height 4
radio input "true"
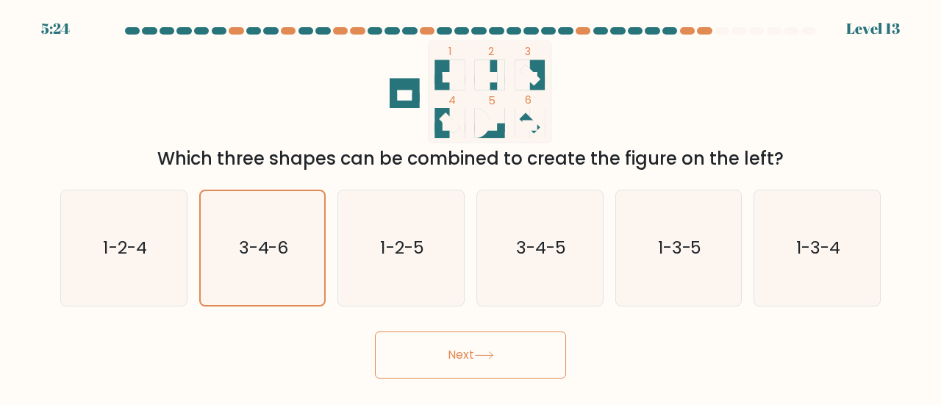
click at [414, 355] on button "Next" at bounding box center [470, 354] width 191 height 47
click at [438, 370] on button "Next" at bounding box center [470, 354] width 191 height 47
click at [523, 345] on button "Next" at bounding box center [470, 354] width 191 height 47
click at [545, 351] on button "Next" at bounding box center [470, 354] width 191 height 47
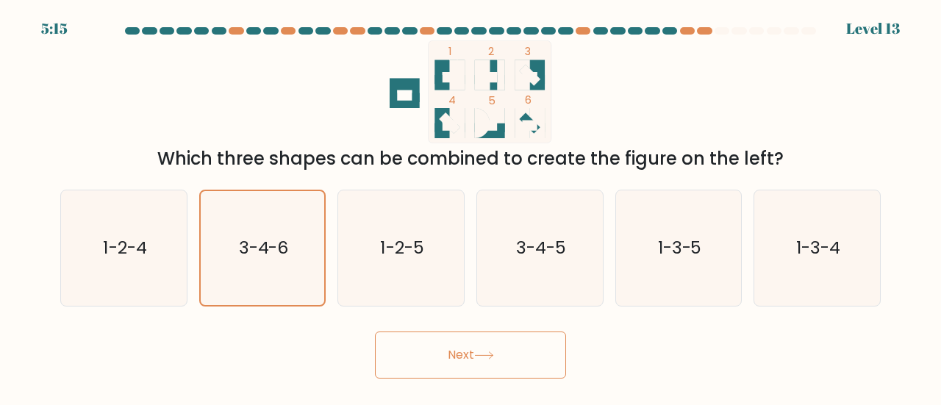
click at [545, 351] on button "Next" at bounding box center [470, 354] width 191 height 47
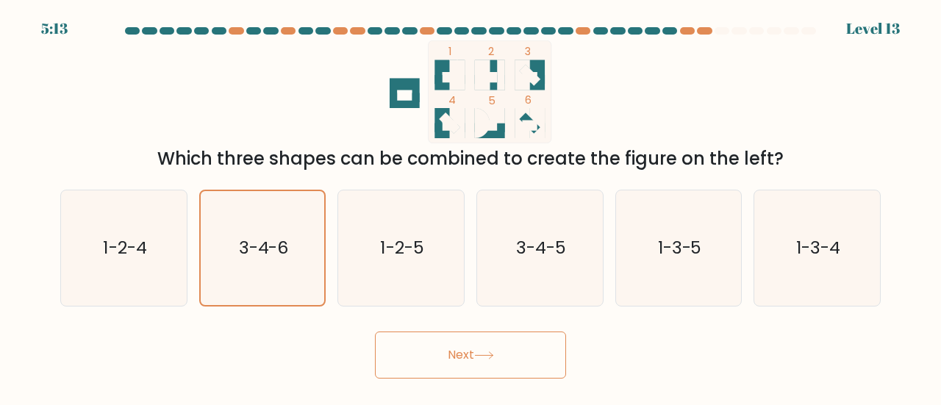
click at [545, 351] on button "Next" at bounding box center [470, 354] width 191 height 47
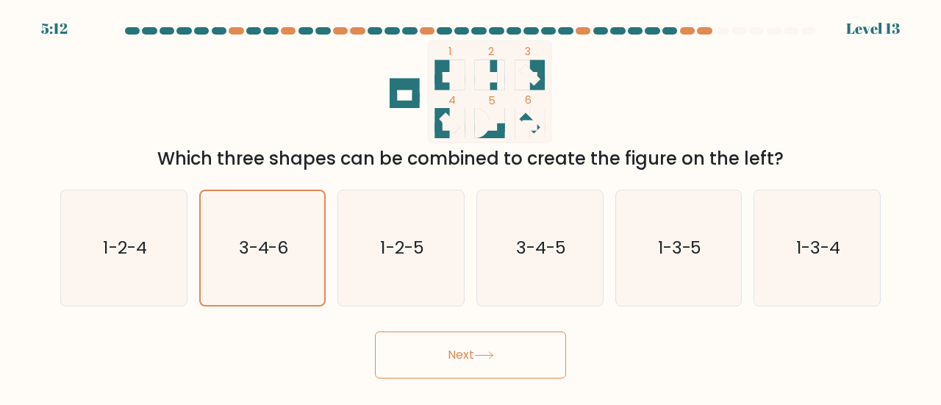
click at [545, 351] on button "Next" at bounding box center [470, 354] width 191 height 47
click at [548, 348] on button "Next" at bounding box center [470, 354] width 191 height 47
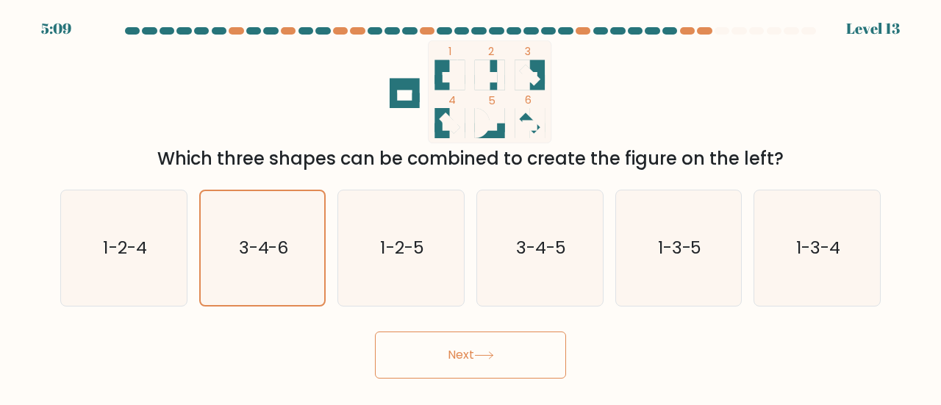
click at [548, 348] on button "Next" at bounding box center [470, 354] width 191 height 47
click at [306, 265] on icon "3-4-6" at bounding box center [263, 248] width 114 height 114
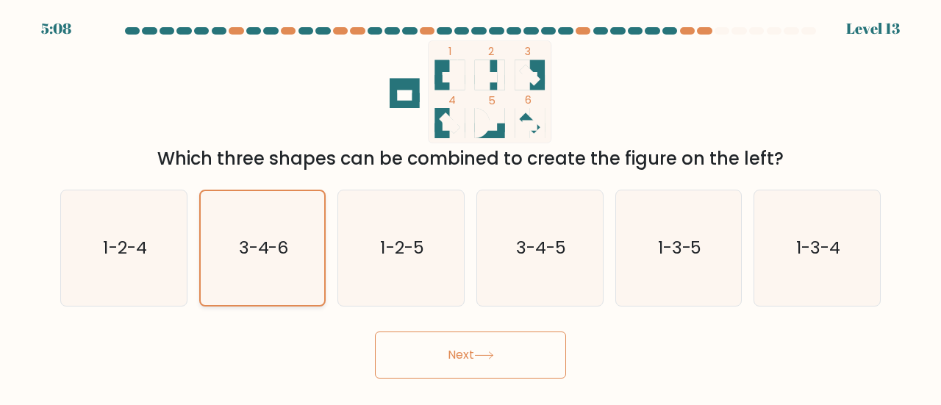
click at [470, 207] on input "b. 3-4-6" at bounding box center [470, 205] width 1 height 4
click at [418, 354] on button "Next" at bounding box center [470, 354] width 191 height 47
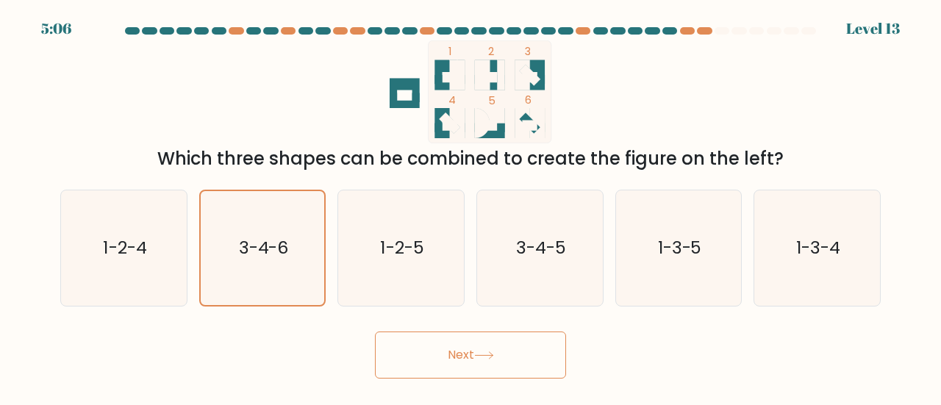
click at [418, 354] on button "Next" at bounding box center [470, 354] width 191 height 47
click at [398, 364] on button "Next" at bounding box center [470, 354] width 191 height 47
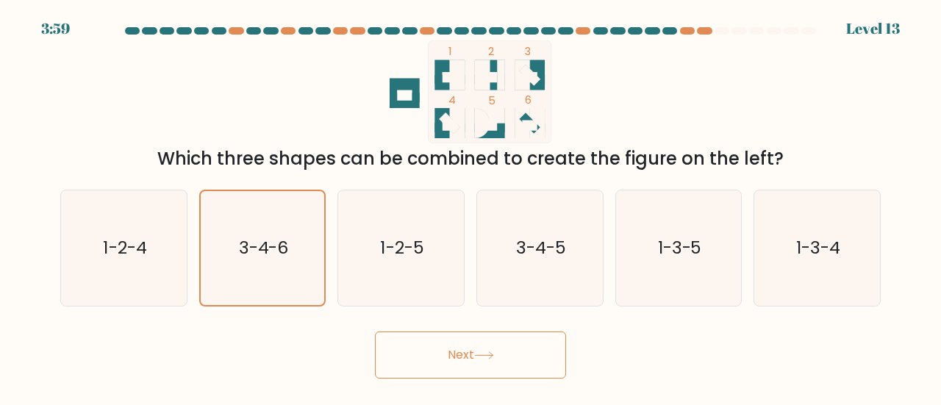
click at [398, 364] on button "Next" at bounding box center [470, 354] width 191 height 47
click at [183, 33] on div at bounding box center [183, 30] width 15 height 7
drag, startPoint x: 183, startPoint y: 33, endPoint x: 383, endPoint y: 383, distance: 402.9
click at [194, 40] on div at bounding box center [470, 33] width 838 height 13
click at [254, 280] on icon "3-4-6" at bounding box center [263, 248] width 114 height 114
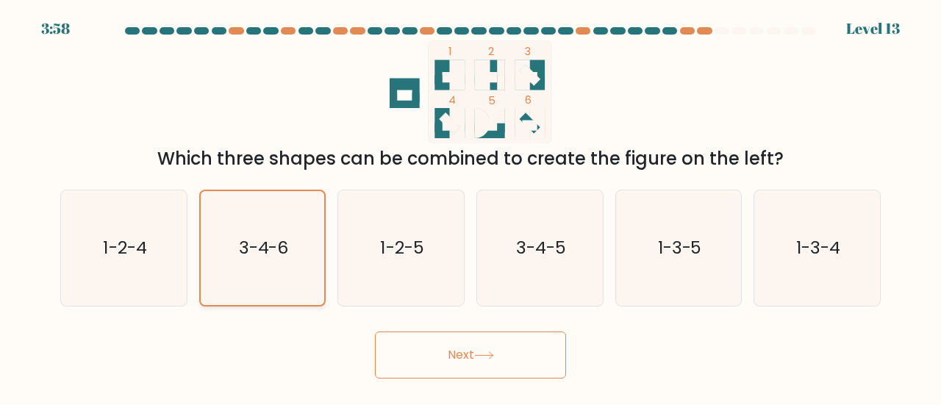
click at [470, 207] on input "b. 3-4-6" at bounding box center [470, 205] width 1 height 4
click at [403, 265] on icon "1-2-5" at bounding box center [400, 247] width 115 height 115
click at [470, 207] on input "c. 1-2-5" at bounding box center [470, 205] width 1 height 4
radio input "true"
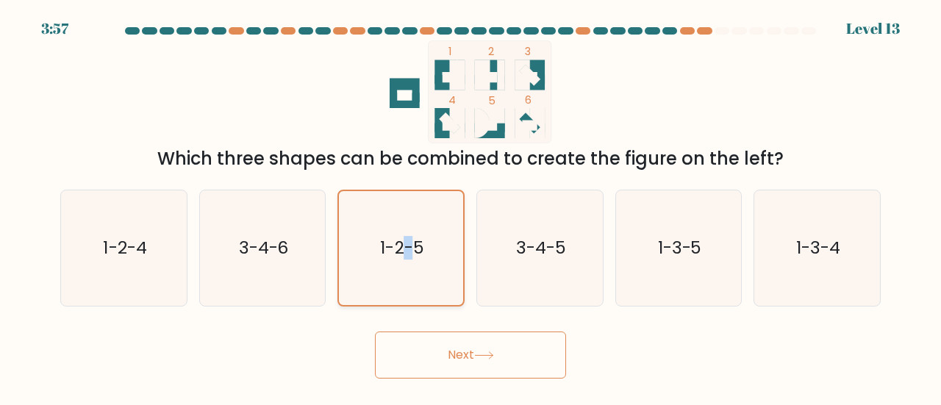
click at [403, 265] on icon "1-2-5" at bounding box center [401, 248] width 114 height 114
click at [470, 207] on input "c. 1-2-5" at bounding box center [470, 205] width 1 height 4
click at [316, 264] on icon "3-4-6" at bounding box center [262, 247] width 115 height 115
click at [470, 207] on input "b. 3-4-6" at bounding box center [470, 205] width 1 height 4
radio input "true"
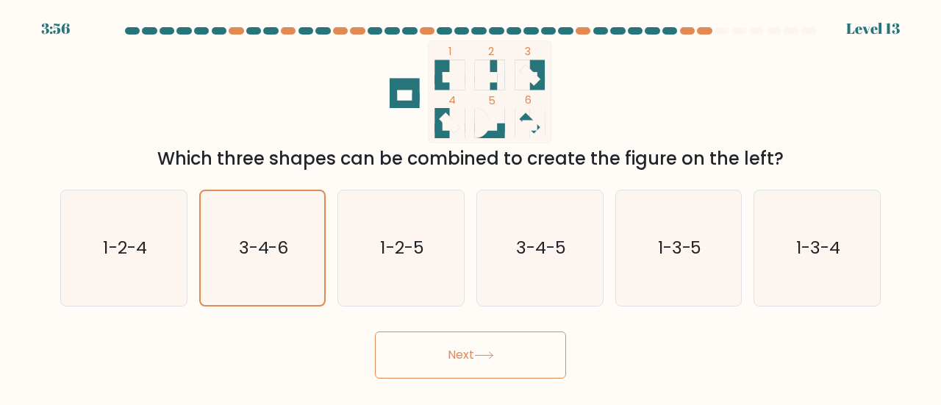
click at [415, 348] on button "Next" at bounding box center [470, 354] width 191 height 47
click at [417, 347] on button "Next" at bounding box center [470, 354] width 191 height 47
click at [421, 346] on button "Next" at bounding box center [470, 354] width 191 height 47
click at [582, 242] on icon "3-4-5" at bounding box center [539, 247] width 115 height 115
click at [471, 207] on input "d. 3-4-5" at bounding box center [470, 205] width 1 height 4
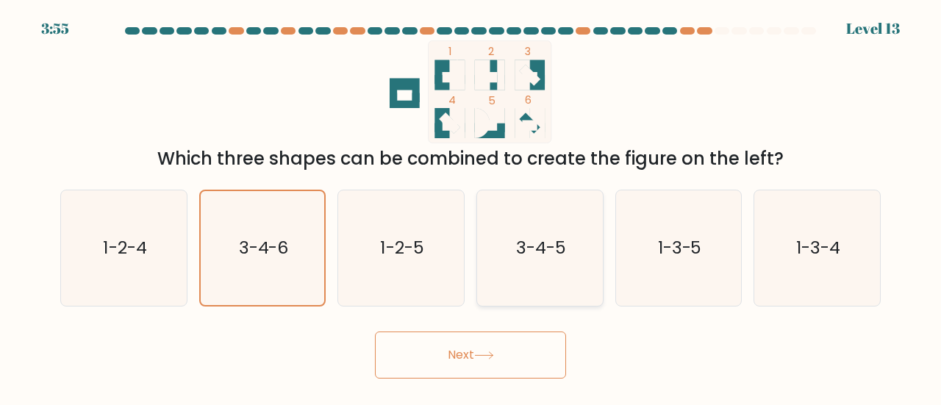
radio input "true"
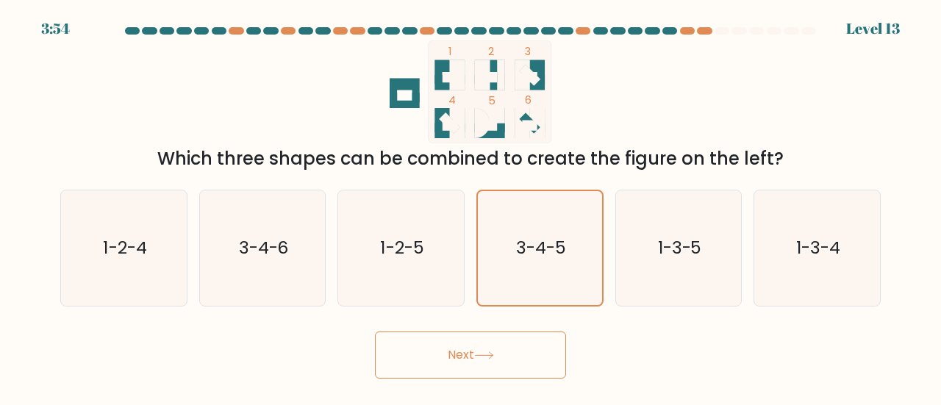
click at [498, 367] on button "Next" at bounding box center [470, 354] width 191 height 47
drag, startPoint x: 498, startPoint y: 367, endPoint x: 509, endPoint y: 357, distance: 14.6
click at [500, 367] on button "Next" at bounding box center [470, 354] width 191 height 47
click at [616, 258] on div "1-3-5" at bounding box center [678, 248] width 127 height 117
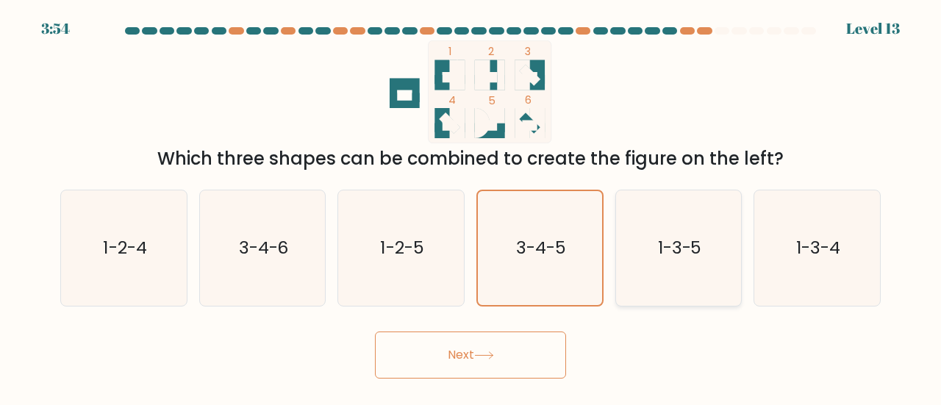
click at [471, 207] on input "e. 1-3-5" at bounding box center [470, 205] width 1 height 4
radio input "true"
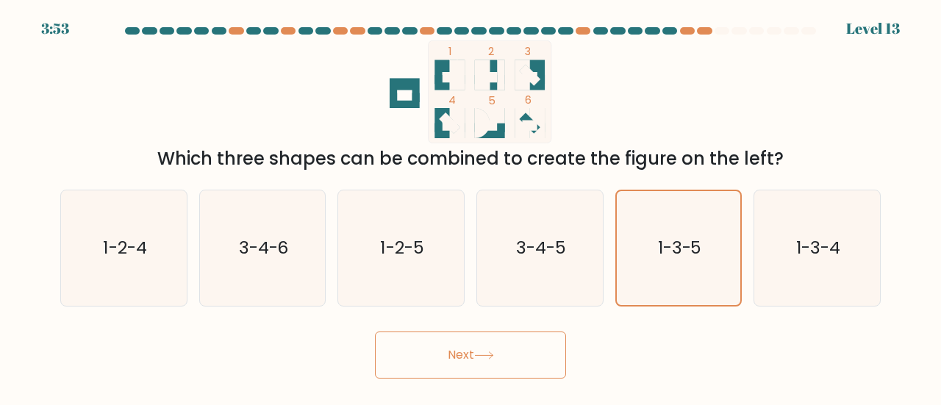
click at [506, 356] on button "Next" at bounding box center [470, 354] width 191 height 47
click at [509, 356] on button "Next" at bounding box center [470, 354] width 191 height 47
click at [507, 145] on div "1 2 3 4 5 6 Which three shapes can be combined to create the figure on the left?" at bounding box center [470, 106] width 838 height 132
click at [770, 270] on icon "1-3-4" at bounding box center [816, 247] width 115 height 115
click at [471, 207] on input "f. 1-3-4" at bounding box center [470, 205] width 1 height 4
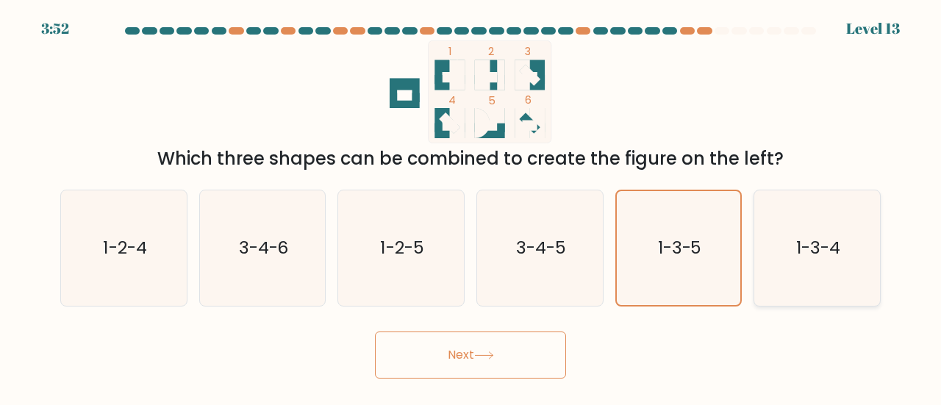
radio input "true"
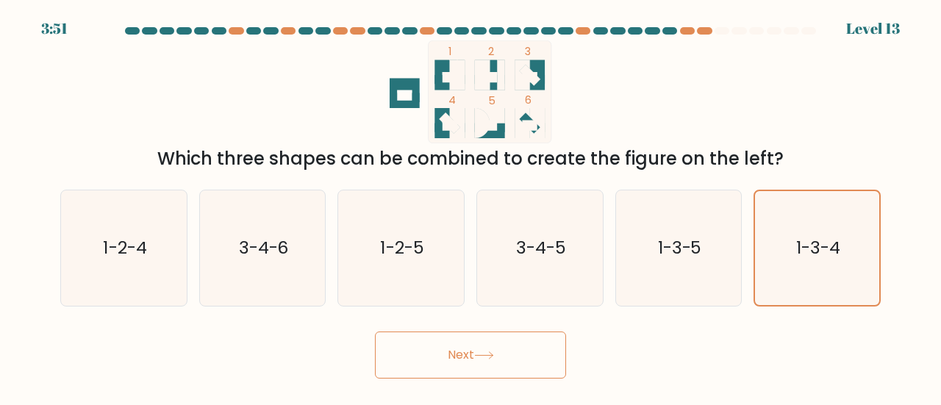
click at [429, 374] on button "Next" at bounding box center [470, 354] width 191 height 47
click at [431, 374] on button "Next" at bounding box center [470, 354] width 191 height 47
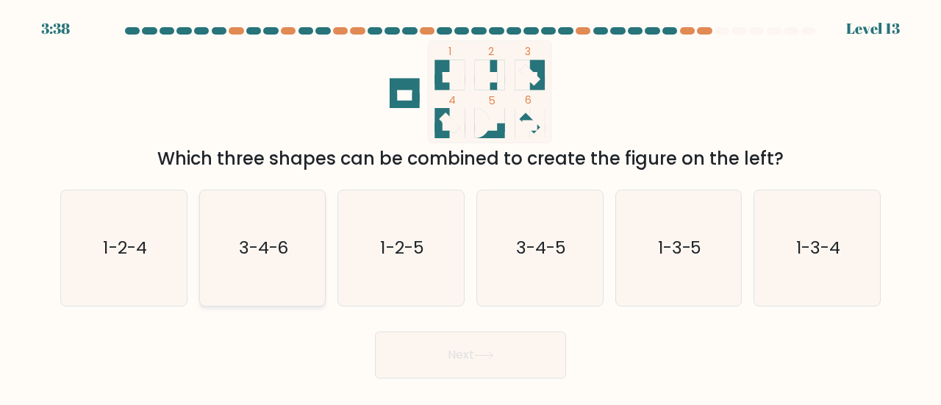
click at [226, 243] on icon "3-4-6" at bounding box center [262, 247] width 115 height 115
click at [470, 207] on input "b. 3-4-6" at bounding box center [470, 205] width 1 height 4
radio input "true"
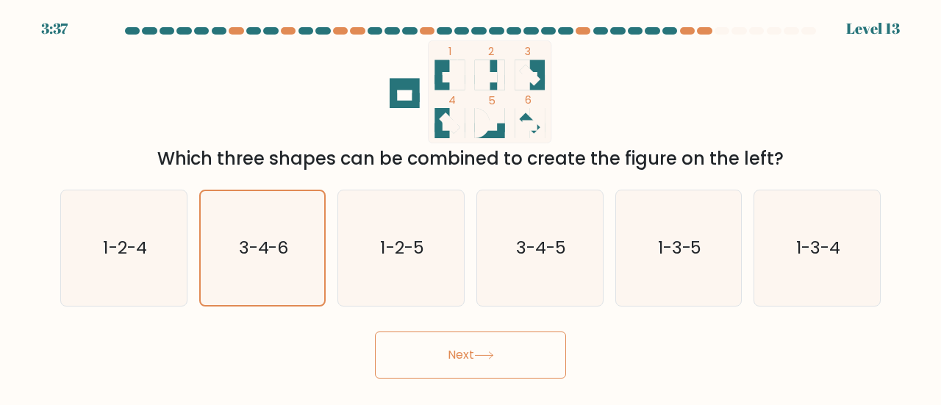
click at [441, 354] on button "Next" at bounding box center [470, 354] width 191 height 47
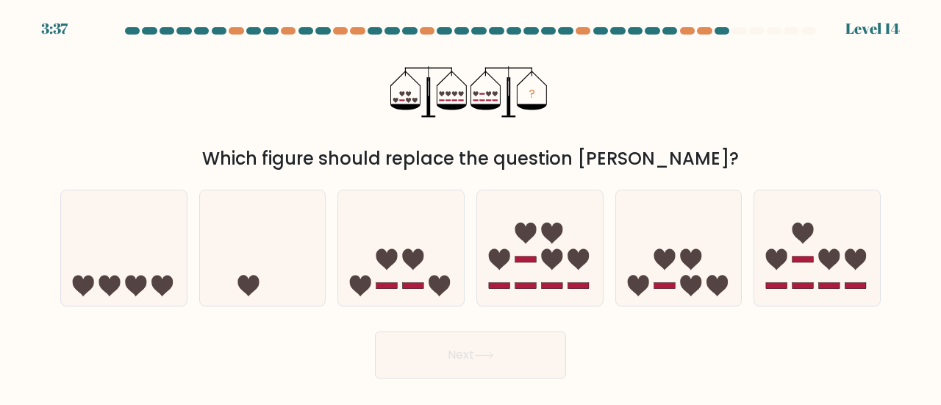
drag, startPoint x: 441, startPoint y: 354, endPoint x: 449, endPoint y: 354, distance: 8.1
click at [449, 354] on button "Next" at bounding box center [470, 354] width 191 height 47
click at [442, 354] on button "Next" at bounding box center [470, 354] width 191 height 47
click at [429, 354] on button "Next" at bounding box center [470, 354] width 191 height 47
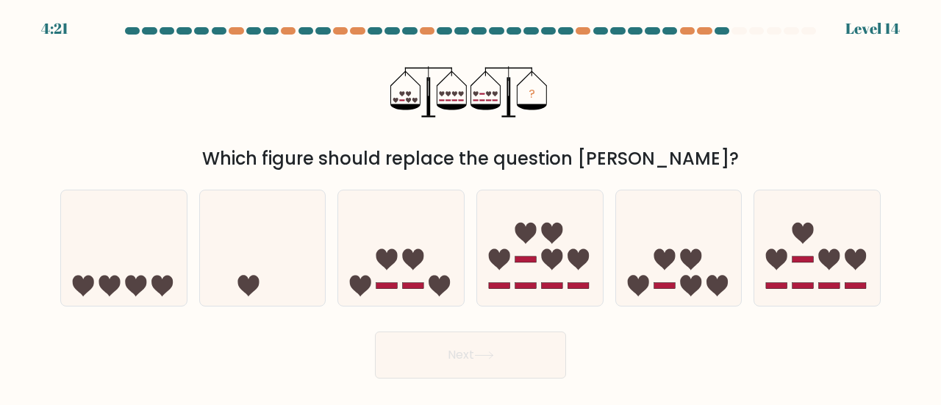
click at [427, 354] on button "Next" at bounding box center [470, 354] width 191 height 47
click at [109, 248] on icon at bounding box center [124, 248] width 126 height 104
click at [470, 207] on input "a." at bounding box center [470, 205] width 1 height 4
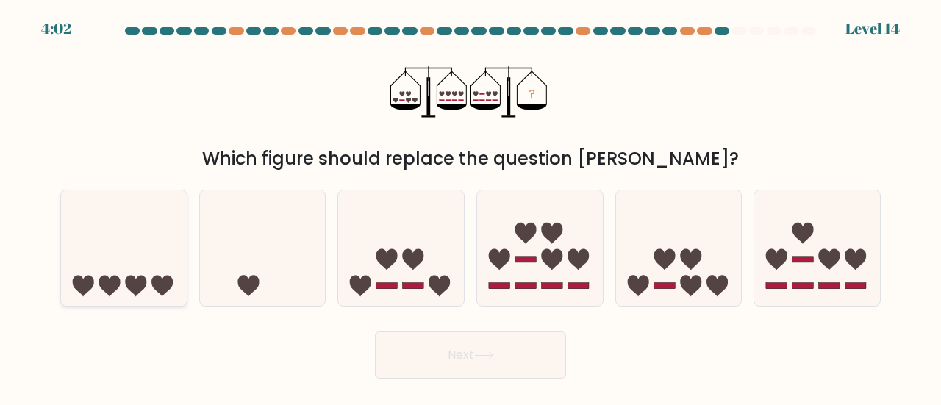
radio input "true"
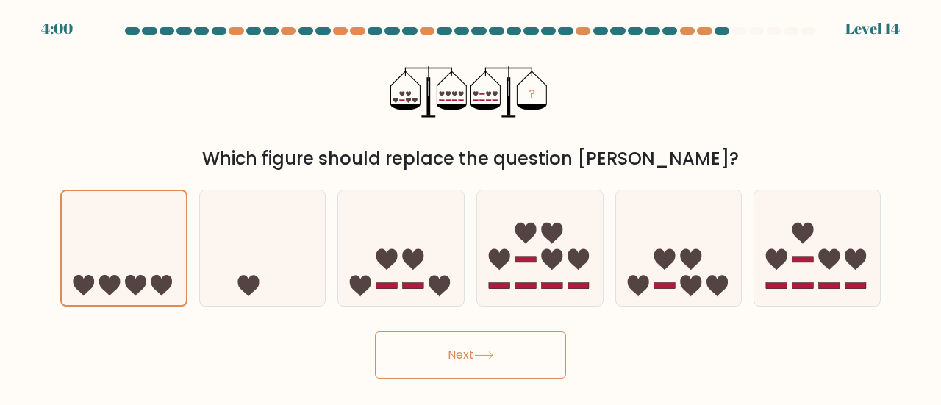
click at [390, 337] on button "Next" at bounding box center [470, 354] width 191 height 47
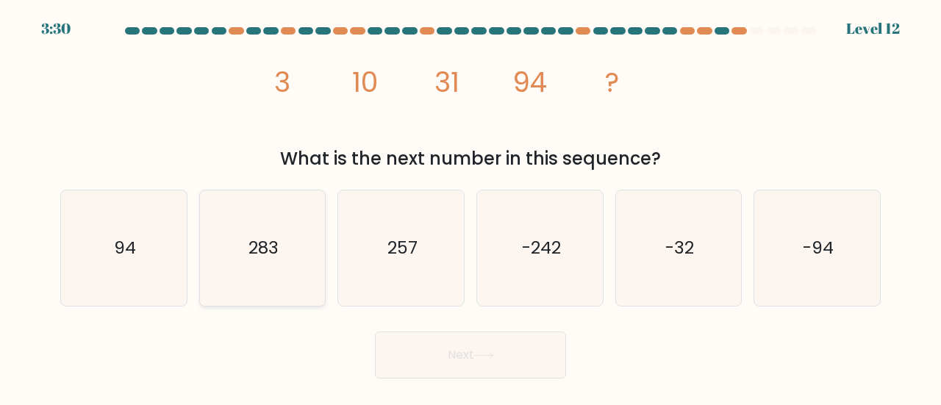
click at [272, 229] on icon "283" at bounding box center [262, 247] width 115 height 115
click at [470, 207] on input "b. 283" at bounding box center [470, 205] width 1 height 4
radio input "true"
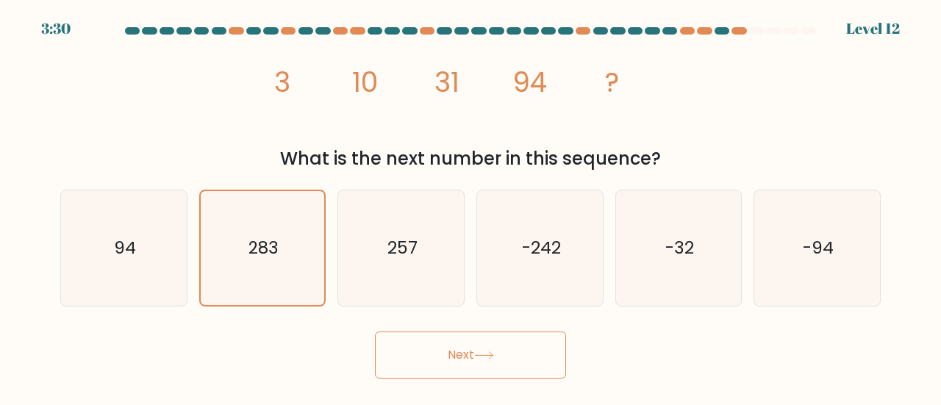
click at [426, 334] on button "Next" at bounding box center [470, 354] width 191 height 47
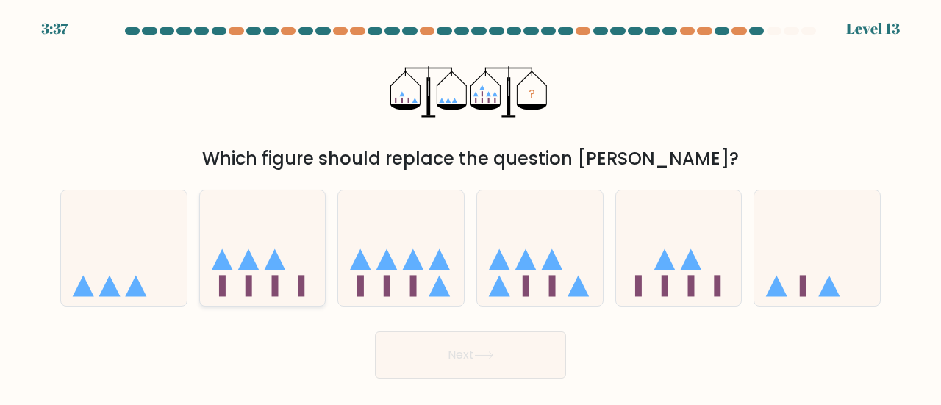
click at [271, 293] on icon at bounding box center [263, 248] width 126 height 104
click at [470, 207] on input "b." at bounding box center [470, 205] width 1 height 4
radio input "true"
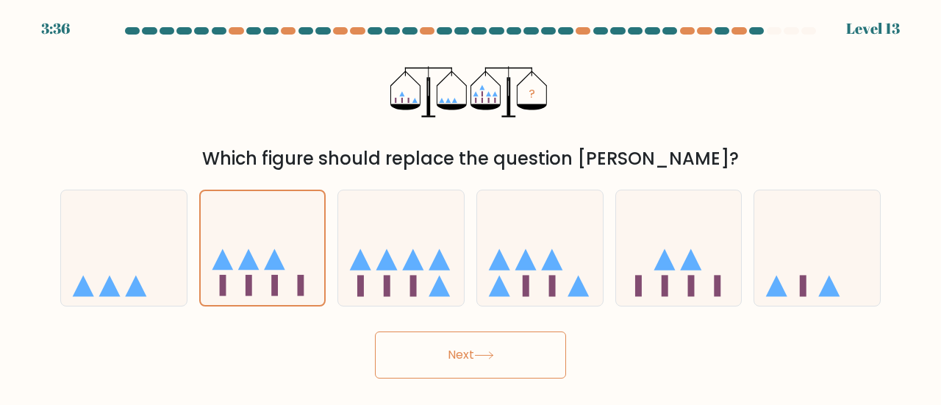
click at [447, 342] on button "Next" at bounding box center [470, 354] width 191 height 47
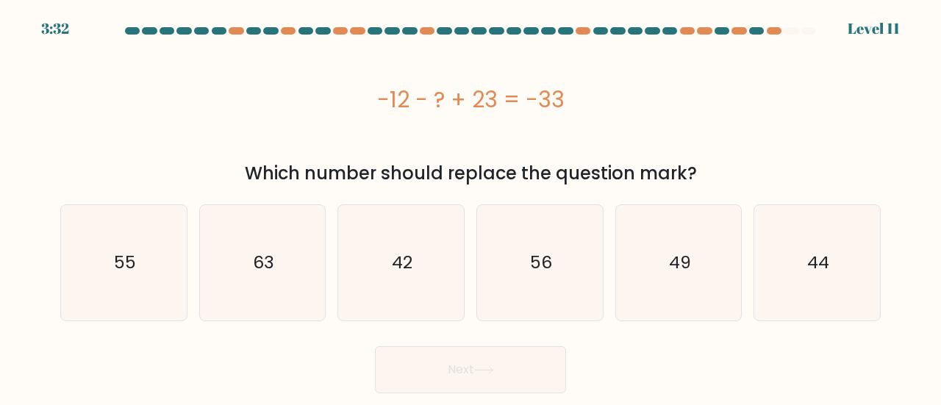
click at [616, 95] on div "-12 - ? + 23 = -33" at bounding box center [470, 99] width 820 height 33
click at [829, 268] on icon "44" at bounding box center [816, 262] width 115 height 115
click at [471, 207] on input "f. 44" at bounding box center [470, 205] width 1 height 4
radio input "true"
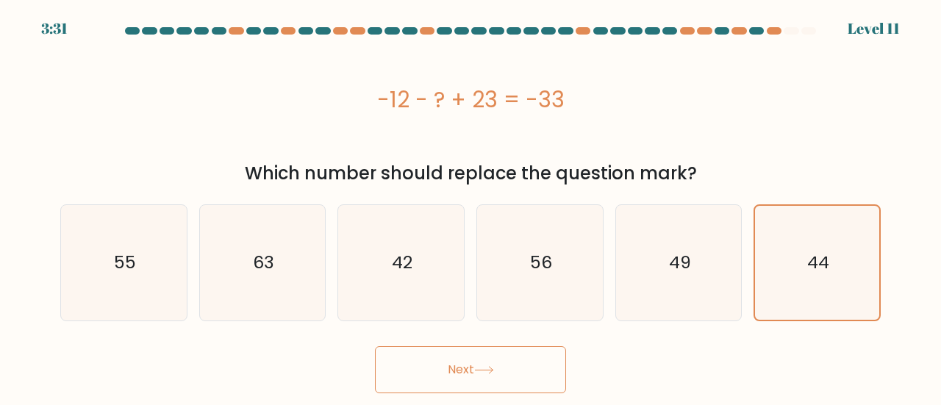
click at [480, 373] on icon at bounding box center [484, 370] width 20 height 8
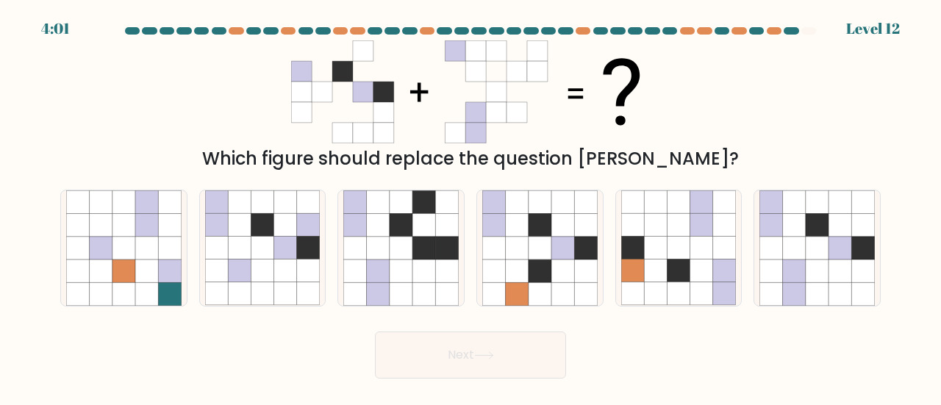
drag, startPoint x: 341, startPoint y: 104, endPoint x: 397, endPoint y: 98, distance: 56.2
click at [397, 98] on icon at bounding box center [470, 91] width 359 height 103
drag, startPoint x: 369, startPoint y: 90, endPoint x: 537, endPoint y: 61, distance: 170.8
click at [537, 61] on 1 at bounding box center [465, 91] width 348 height 102
click at [799, 263] on icon at bounding box center [794, 270] width 23 height 23
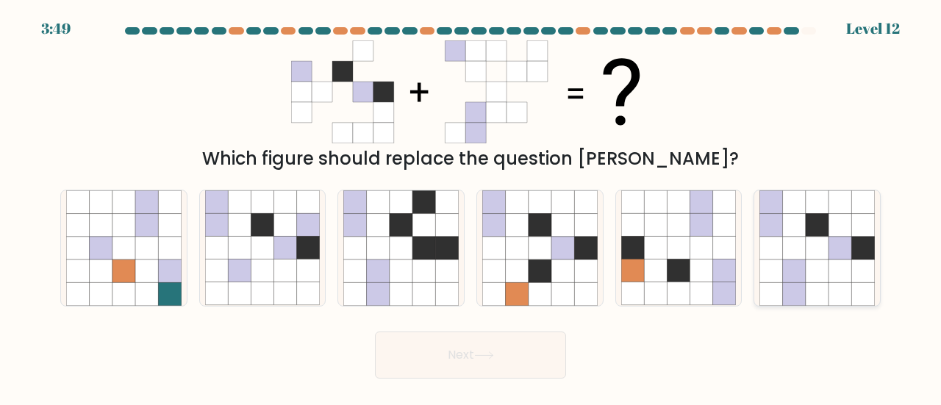
click at [471, 207] on input "f." at bounding box center [470, 205] width 1 height 4
radio input "true"
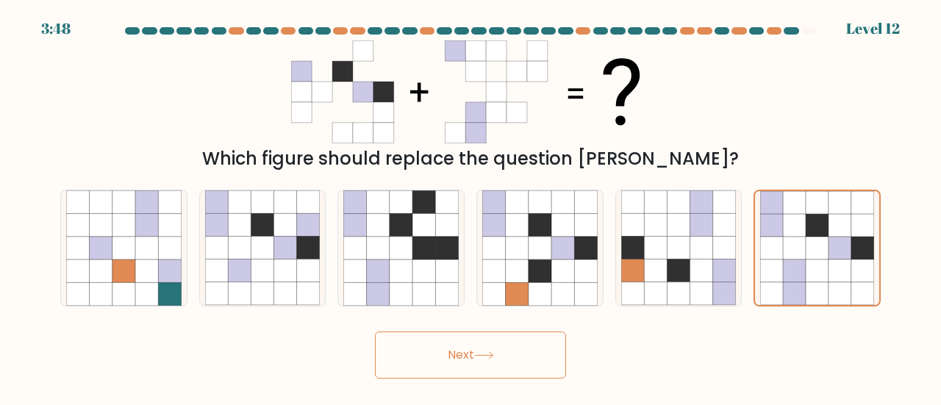
click at [412, 347] on button "Next" at bounding box center [470, 354] width 191 height 47
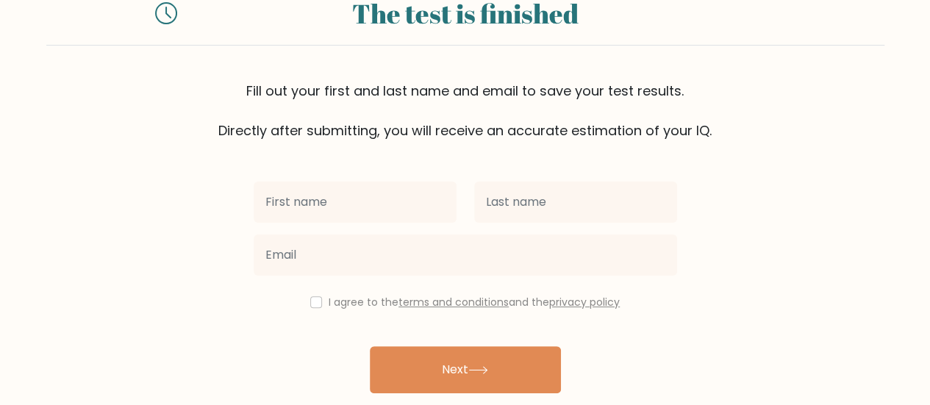
scroll to position [73, 0]
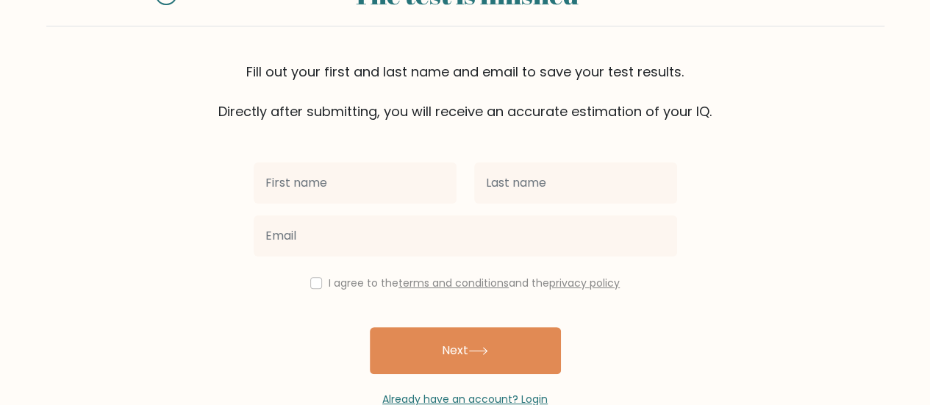
click at [309, 173] on input "text" at bounding box center [355, 182] width 203 height 41
type input "Benji"
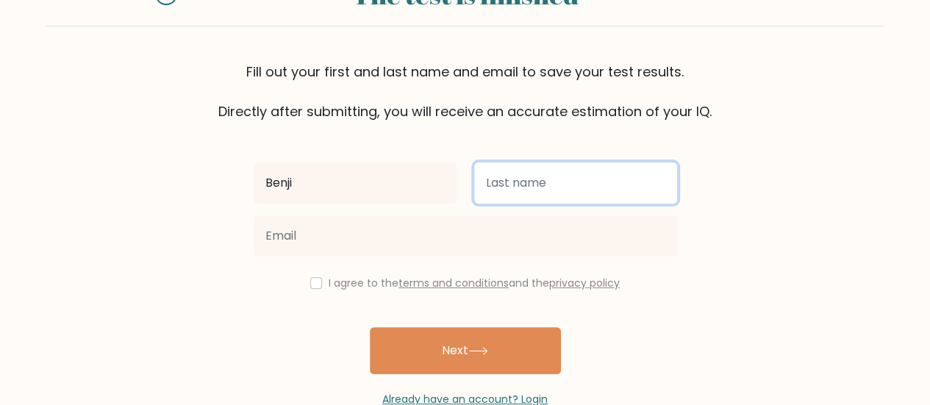
click at [567, 177] on input "text" at bounding box center [575, 182] width 203 height 41
type input "Guna"
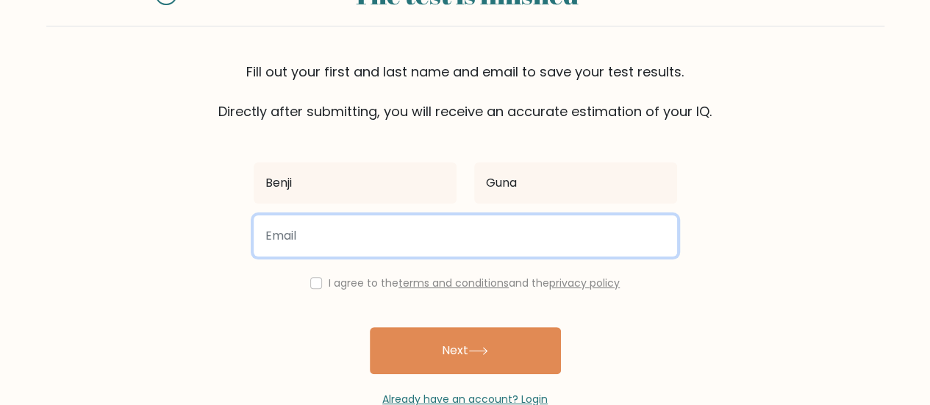
click at [445, 238] on input "email" at bounding box center [465, 235] width 423 height 41
type input "bcgacorn@gmail.com"
click at [370, 327] on button "Next" at bounding box center [465, 350] width 191 height 47
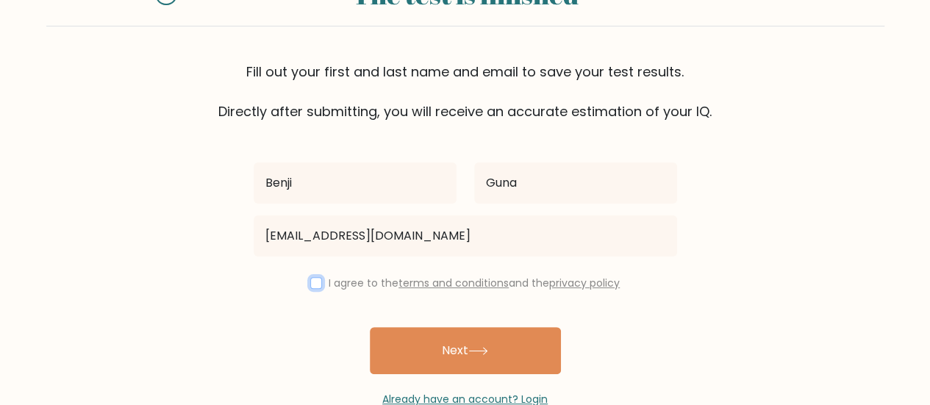
click at [316, 281] on input "checkbox" at bounding box center [316, 283] width 12 height 12
checkbox input "true"
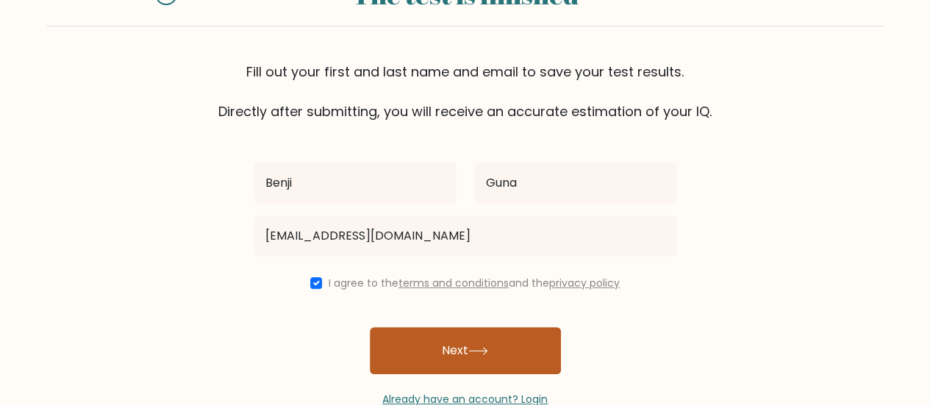
click at [423, 353] on button "Next" at bounding box center [465, 350] width 191 height 47
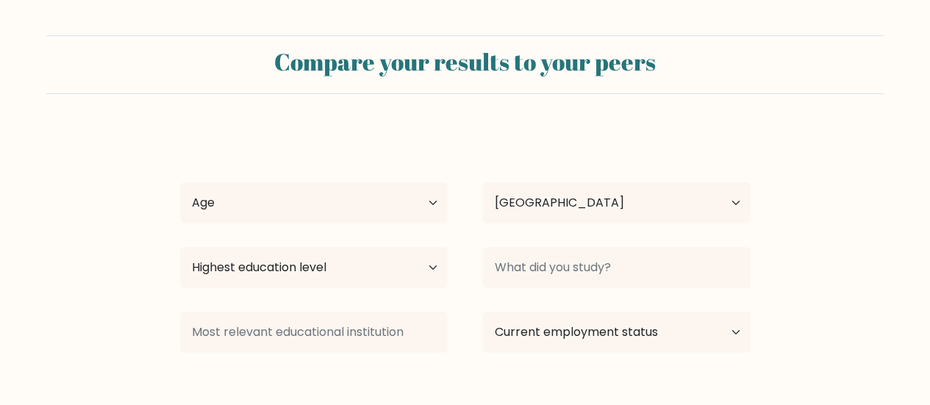
select select "LK"
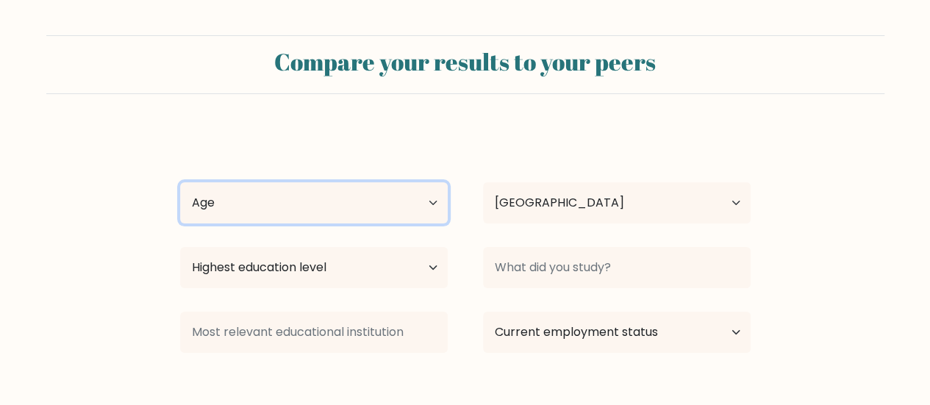
click at [359, 201] on select "Age Under 18 years old 18-24 years old 25-34 years old 35-44 years old 45-54 ye…" at bounding box center [314, 202] width 268 height 41
select select "18_24"
click at [180, 182] on select "Age Under 18 years old 18-24 years old 25-34 years old 35-44 years old 45-54 ye…" at bounding box center [314, 202] width 268 height 41
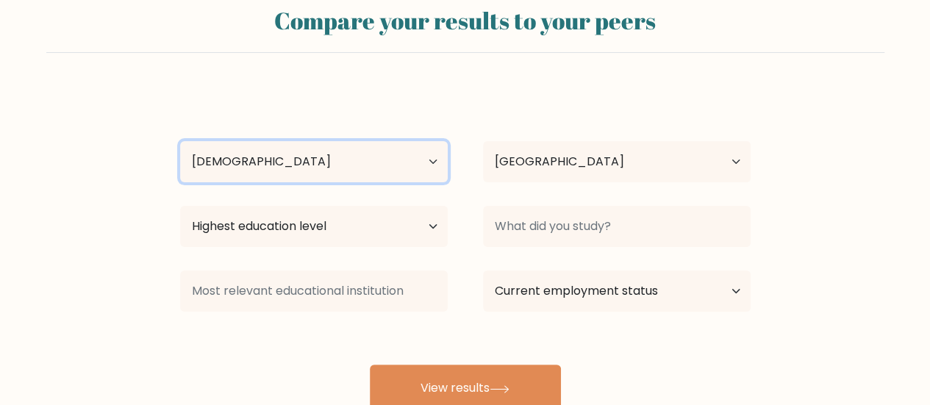
scroll to position [73, 0]
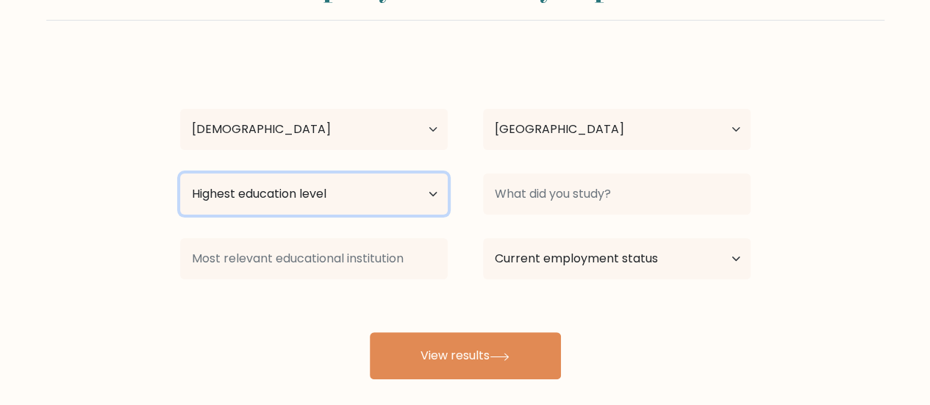
click at [343, 177] on select "Highest education level No schooling Primary Lower Secondary Upper Secondary Oc…" at bounding box center [314, 193] width 268 height 41
select select "bachelors_degree"
click at [180, 173] on select "Highest education level No schooling Primary Lower Secondary Upper Secondary Oc…" at bounding box center [314, 193] width 268 height 41
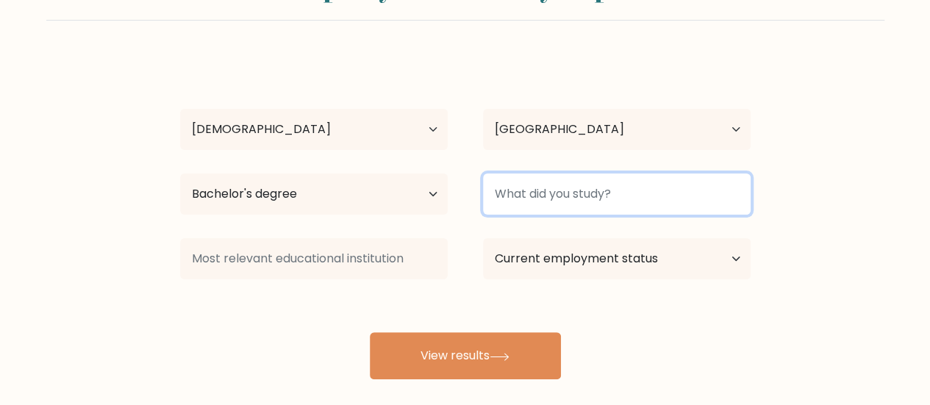
click at [567, 186] on input at bounding box center [617, 193] width 268 height 41
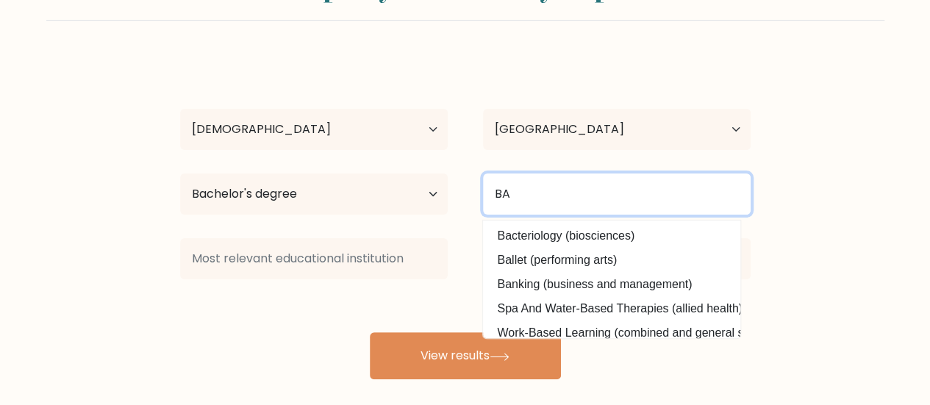
type input "B"
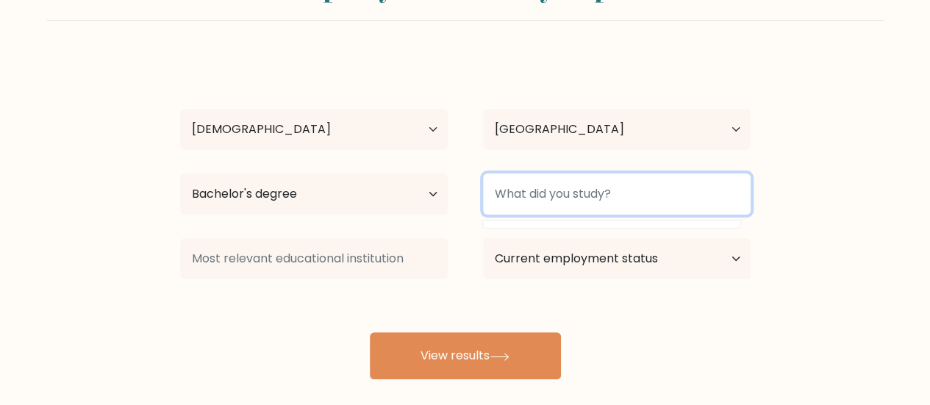
type input "s"
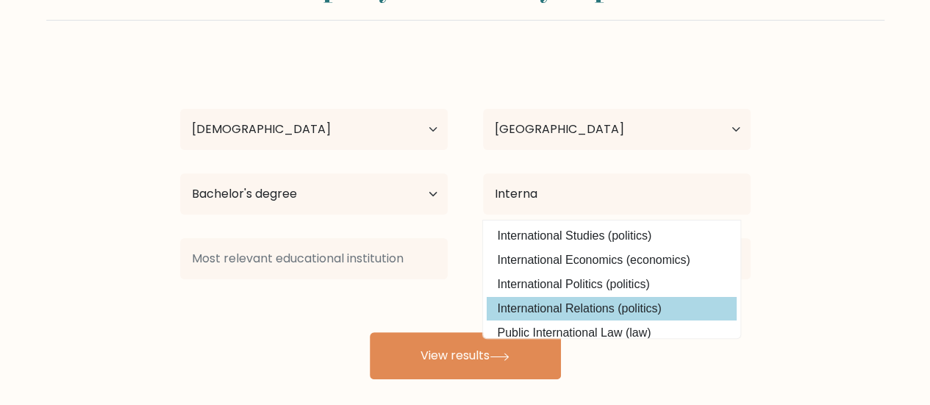
click at [606, 312] on option "International Relations (politics)" at bounding box center [612, 309] width 250 height 24
type input "International Relations"
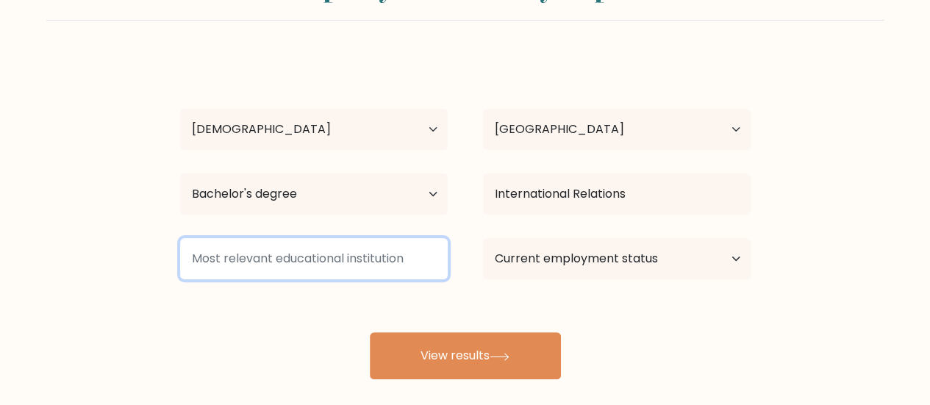
click at [279, 260] on input at bounding box center [314, 258] width 268 height 41
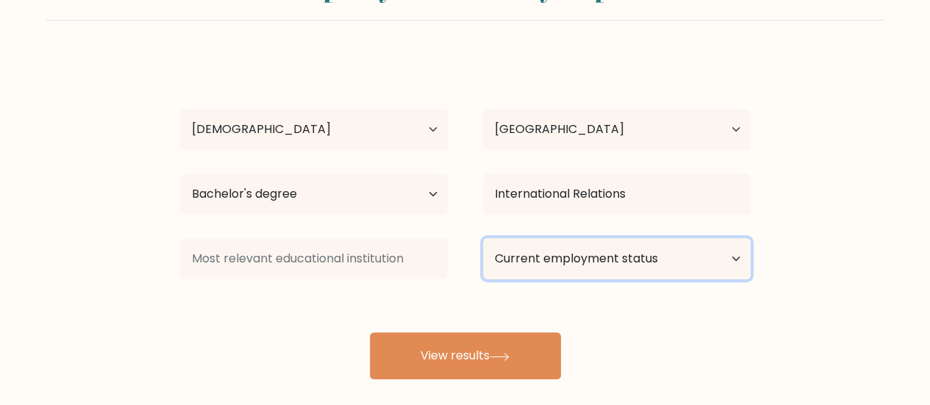
click at [565, 265] on select "Current employment status Employed Student Retired Other / prefer not to answer" at bounding box center [617, 258] width 268 height 41
select select "employed"
click at [483, 238] on select "Current employment status Employed Student Retired Other / prefer not to answer" at bounding box center [617, 258] width 268 height 41
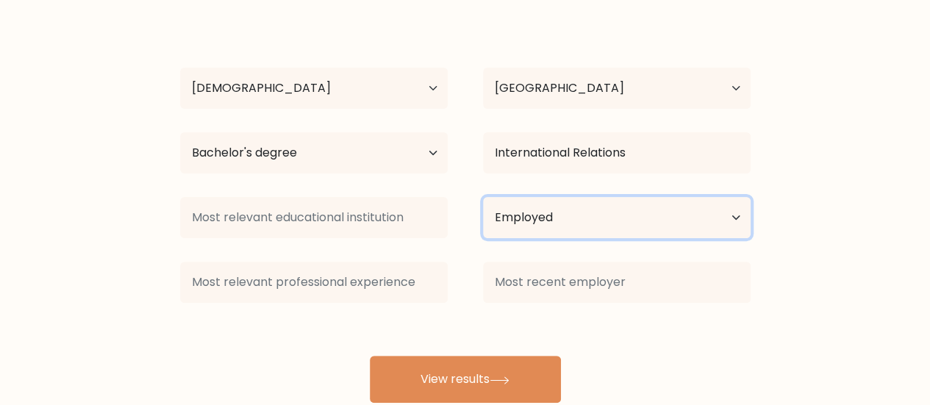
scroll to position [151, 0]
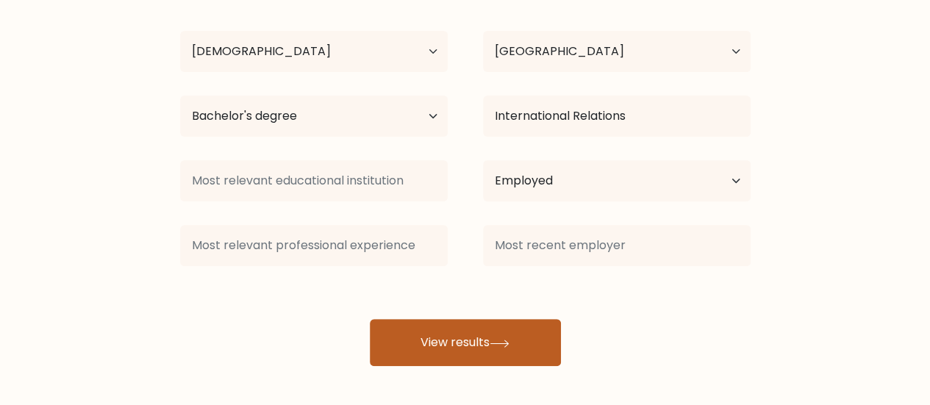
click at [514, 321] on button "View results" at bounding box center [465, 342] width 191 height 47
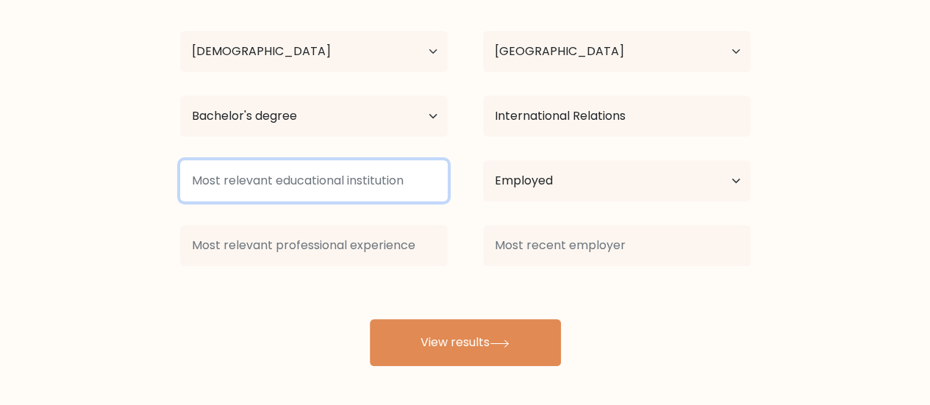
click at [284, 170] on input at bounding box center [314, 180] width 268 height 41
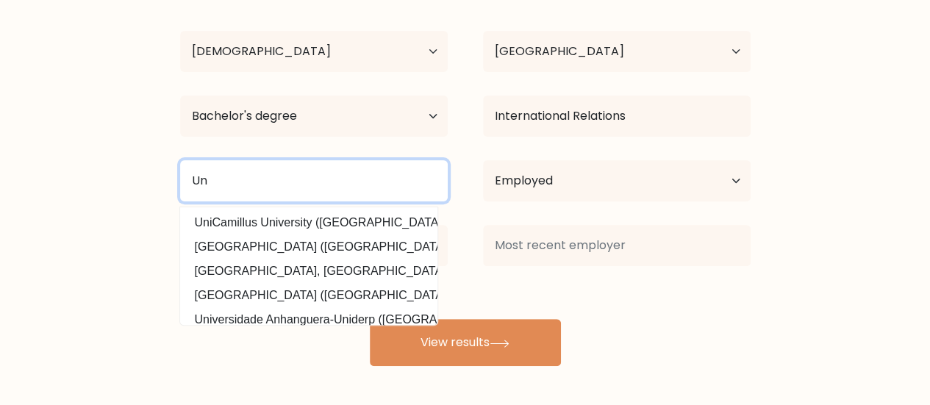
type input "U"
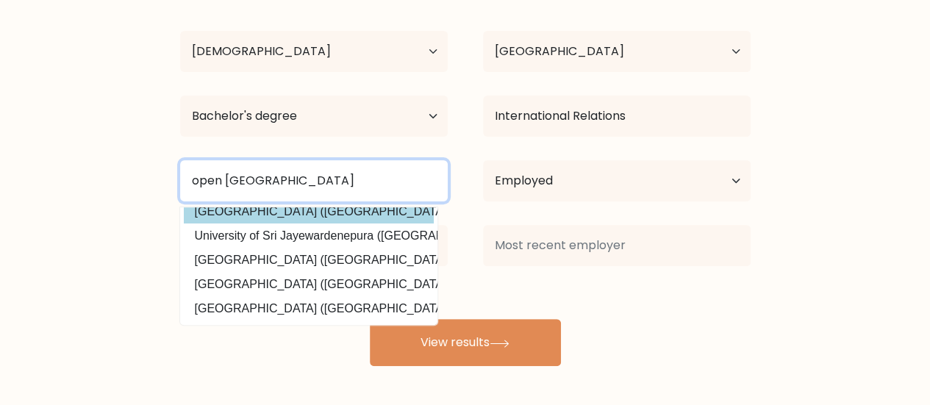
scroll to position [0, 0]
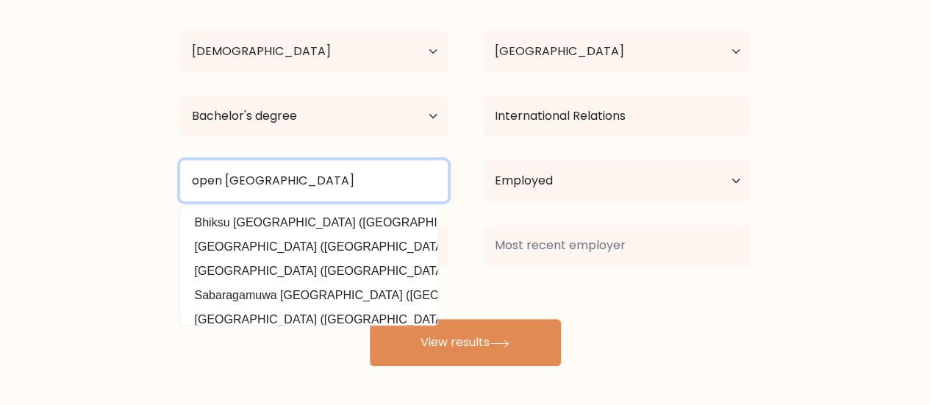
type input "open university of sri lanka"
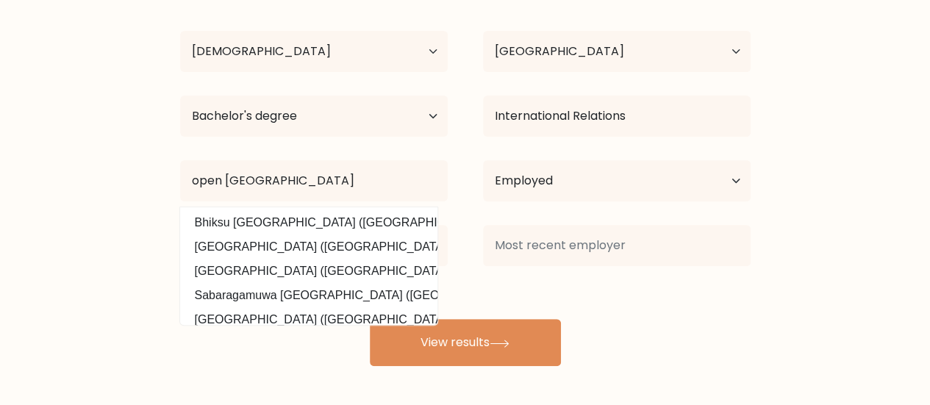
click at [513, 274] on div "Benji Guna Age Under 18 years old 18-24 years old 25-34 years old 35-44 years o…" at bounding box center [465, 172] width 588 height 388
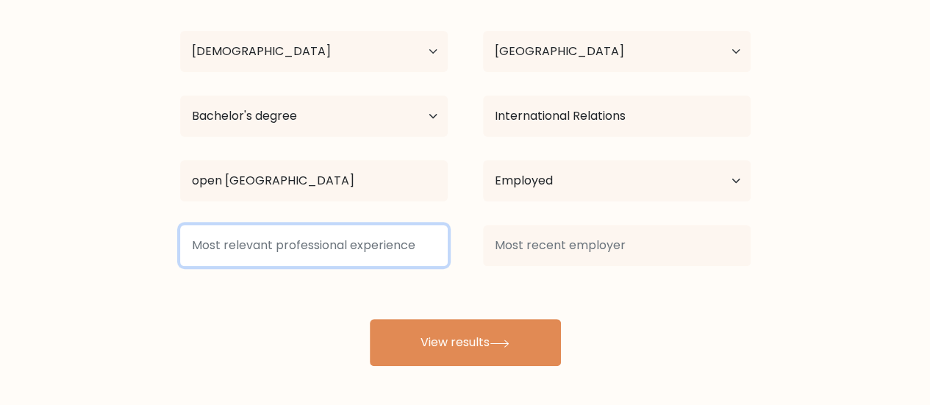
click at [266, 254] on input at bounding box center [314, 245] width 268 height 41
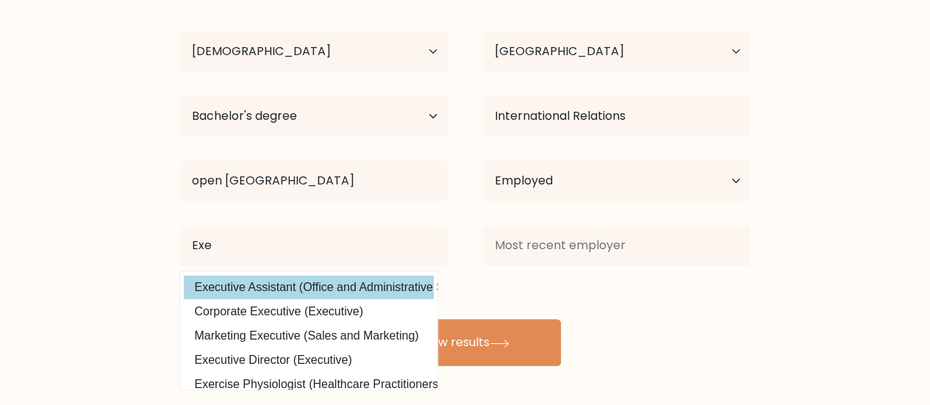
click at [272, 290] on option "Executive Assistant (Office and Administrative Support)" at bounding box center [309, 288] width 250 height 24
type input "Executive Assistant"
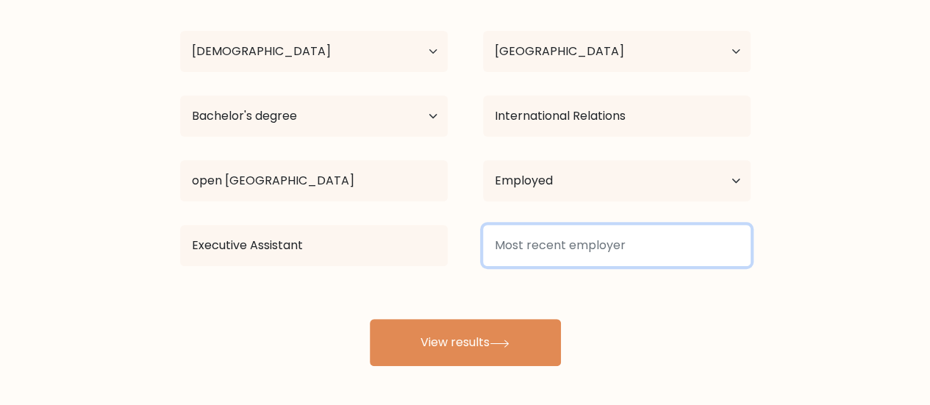
click at [625, 237] on input at bounding box center [617, 245] width 268 height 41
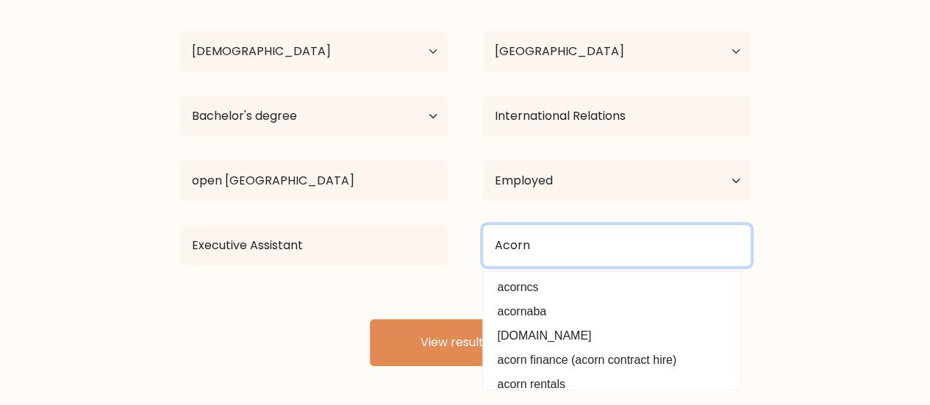
type input "Acorn"
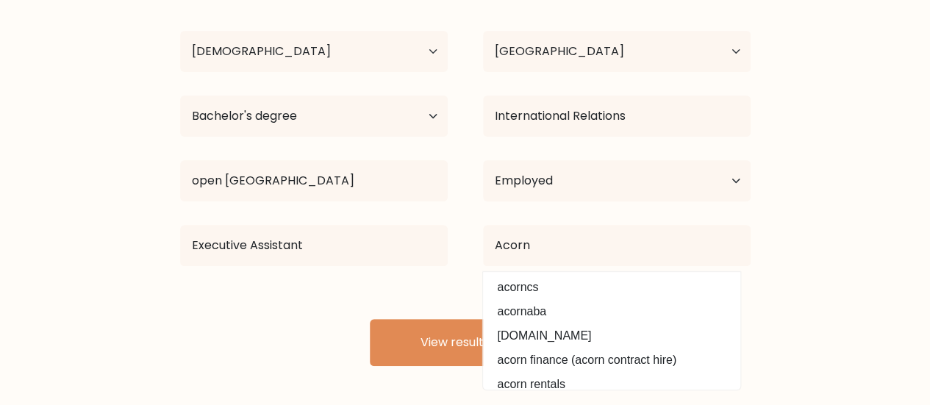
click at [434, 273] on div "Benji Guna Age Under 18 years old 18-24 years old 25-34 years old 35-44 years o…" at bounding box center [465, 172] width 588 height 388
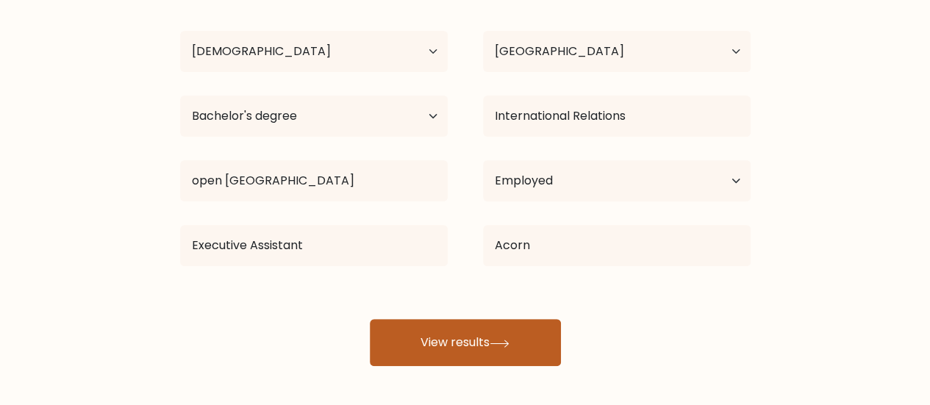
click at [434, 347] on button "View results" at bounding box center [465, 342] width 191 height 47
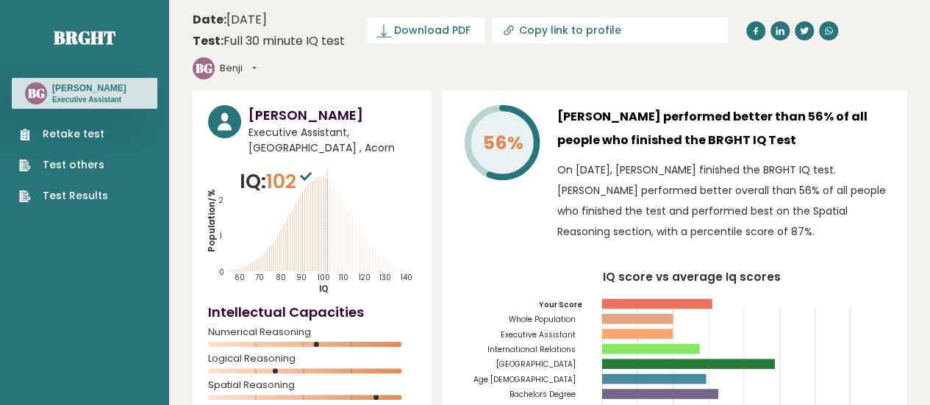
click at [448, 90] on div "56% [PERSON_NAME] performed better than 56% of all people who finished the BRGH…" at bounding box center [674, 266] width 464 height 353
